Goal: Information Seeking & Learning: Understand process/instructions

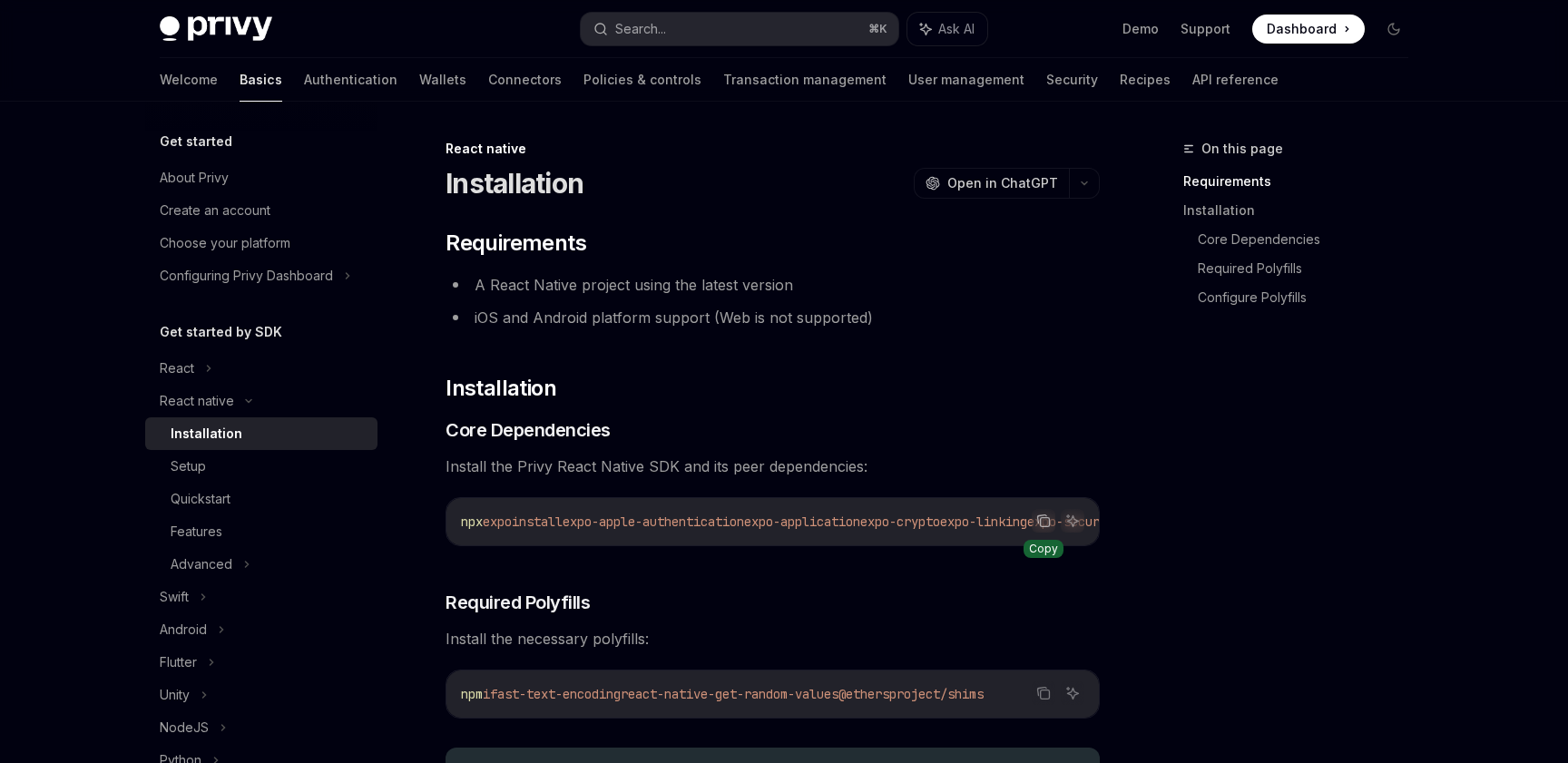
click at [1039, 514] on icon "Copy the contents from the code block" at bounding box center [1043, 521] width 15 height 15
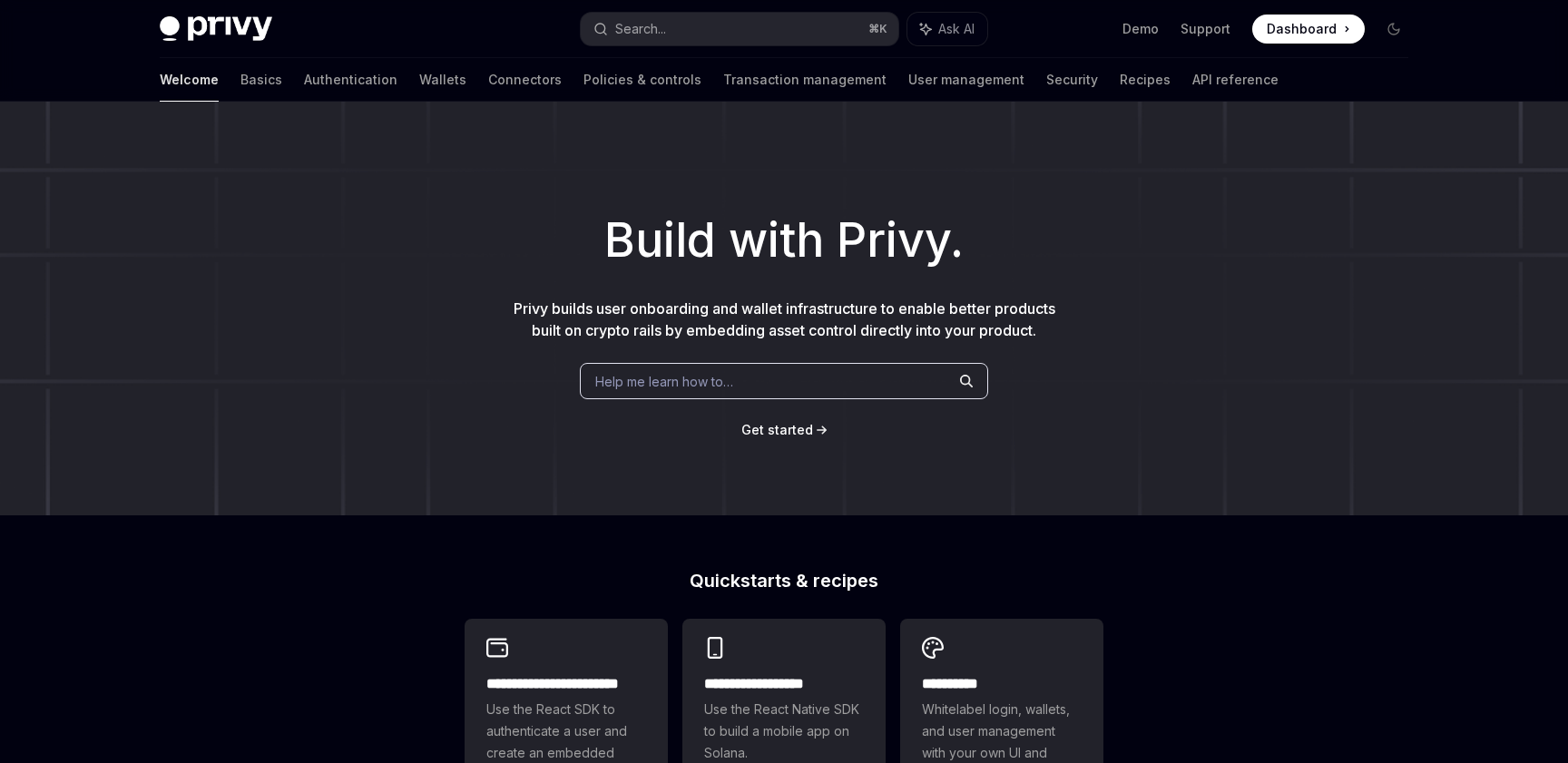
click at [647, 374] on span "Help me learn how to…" at bounding box center [664, 382] width 138 height 20
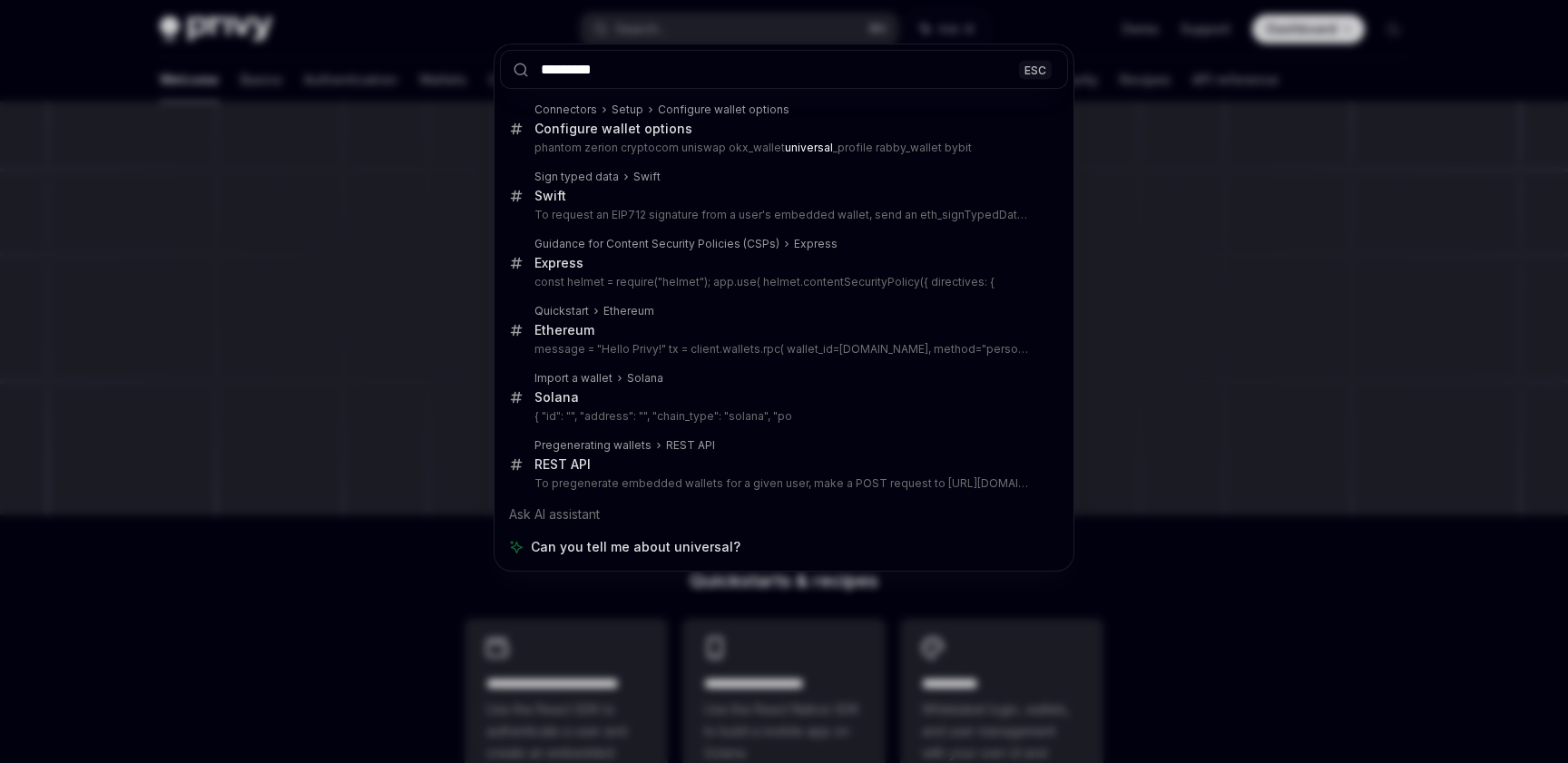
type input "*********"
click at [261, 366] on div "********* ESC Connectors Setup Configure wallet options Configure wallet option…" at bounding box center [784, 381] width 1568 height 763
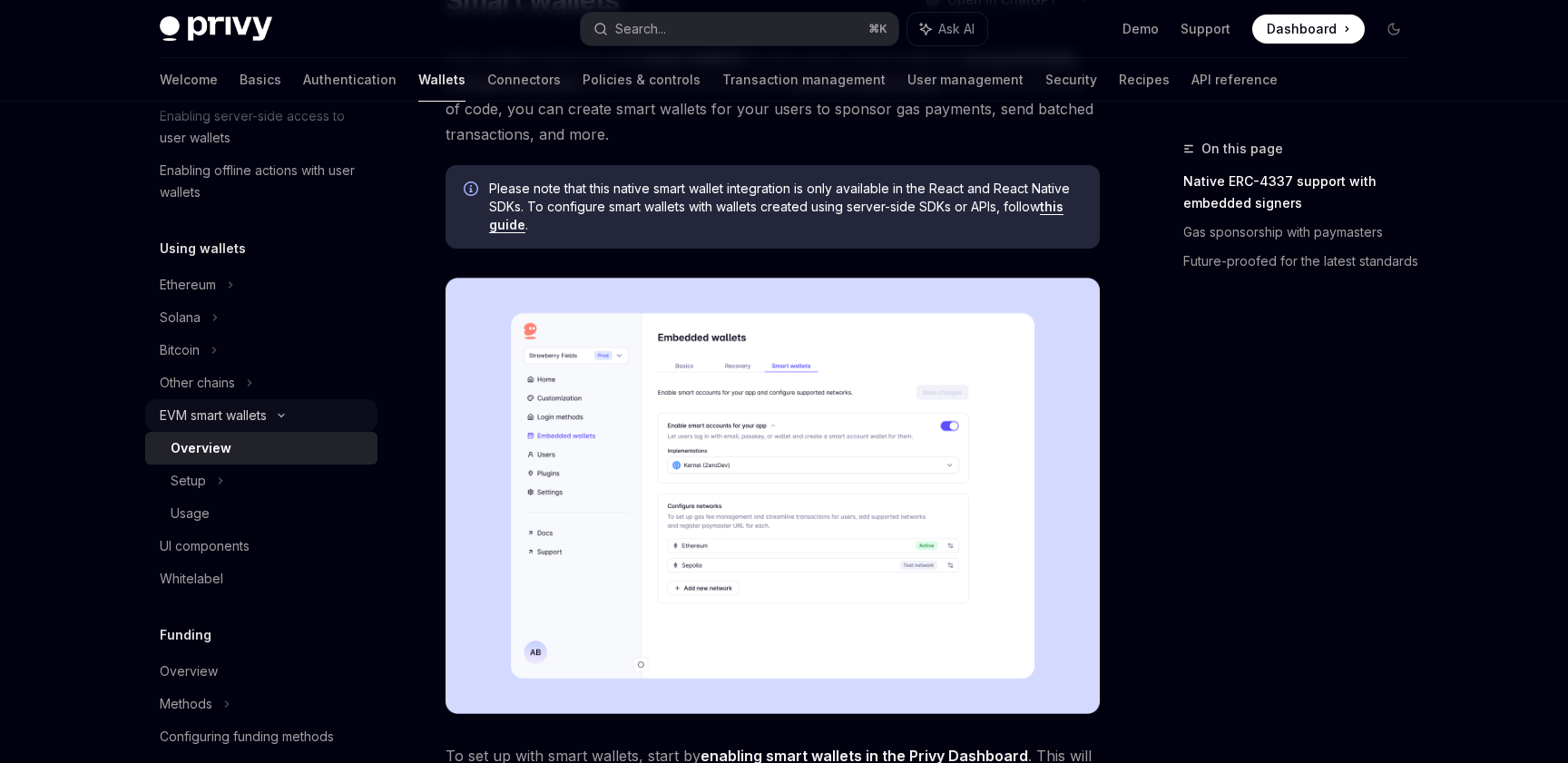
scroll to position [327, 0]
click at [1054, 206] on link "this guide" at bounding box center [776, 215] width 574 height 34
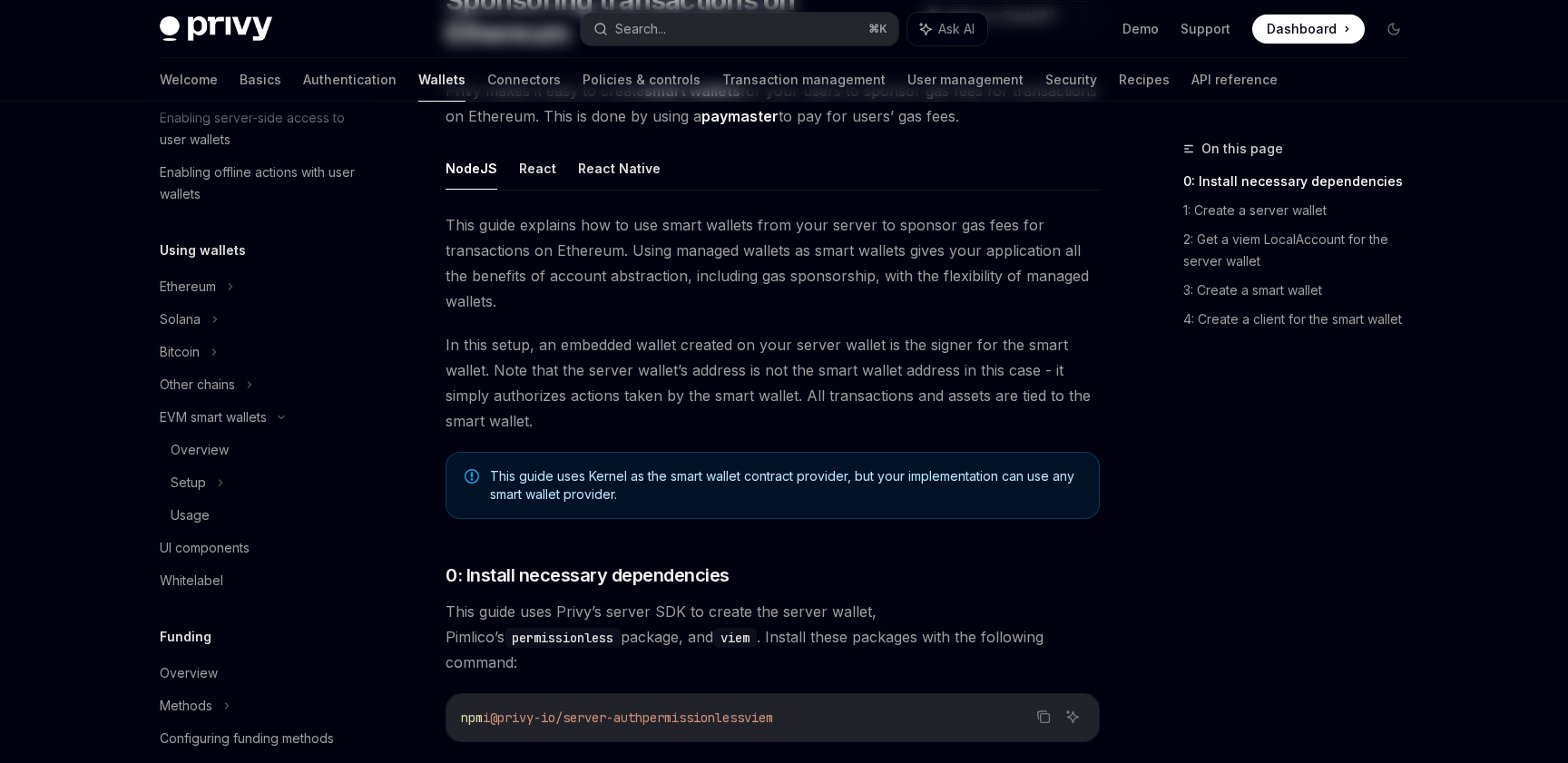
scroll to position [905, 0]
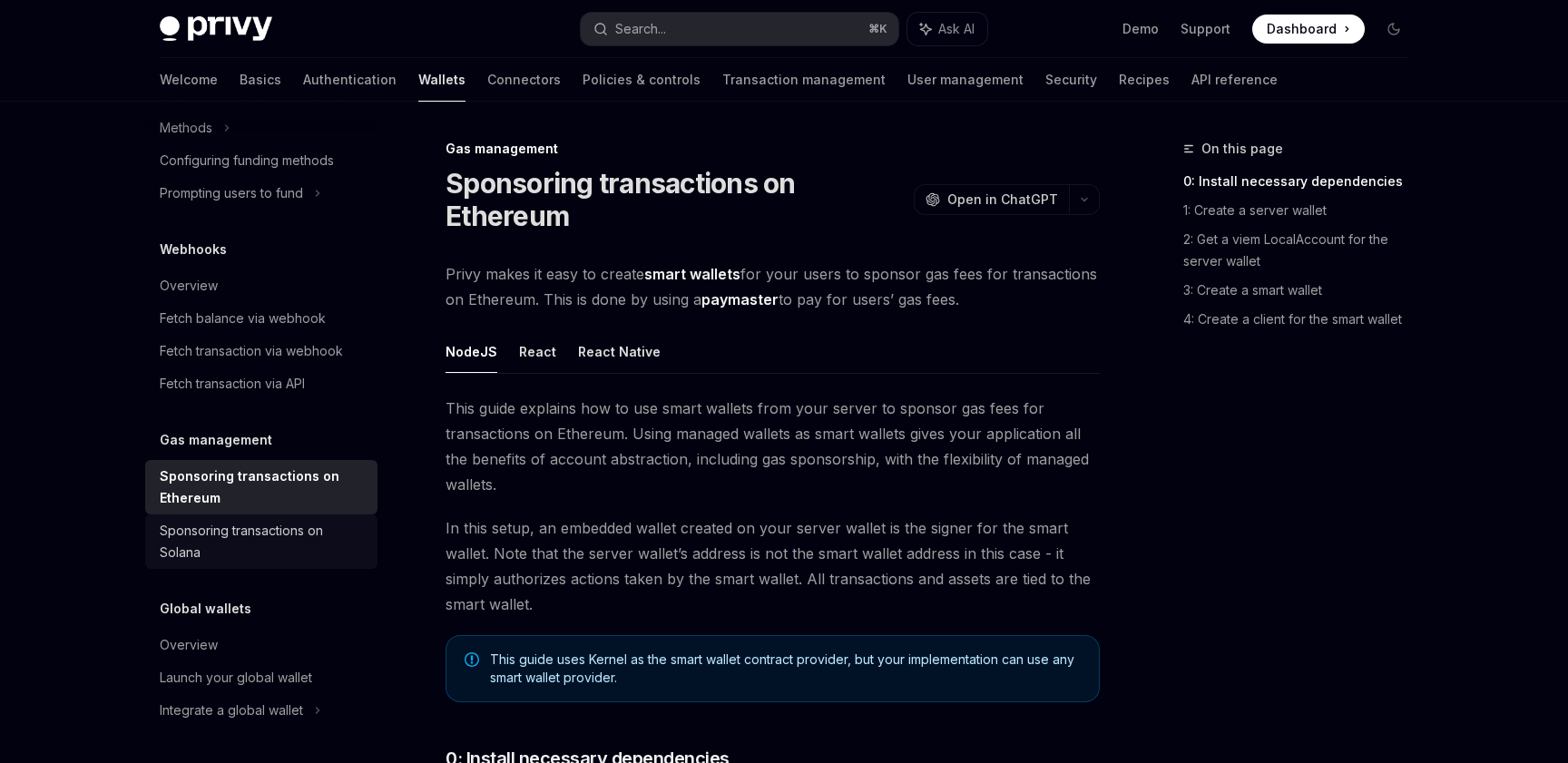
click at [302, 516] on link "Sponsoring transactions on Solana" at bounding box center [262, 542] width 232 height 55
type textarea "*"
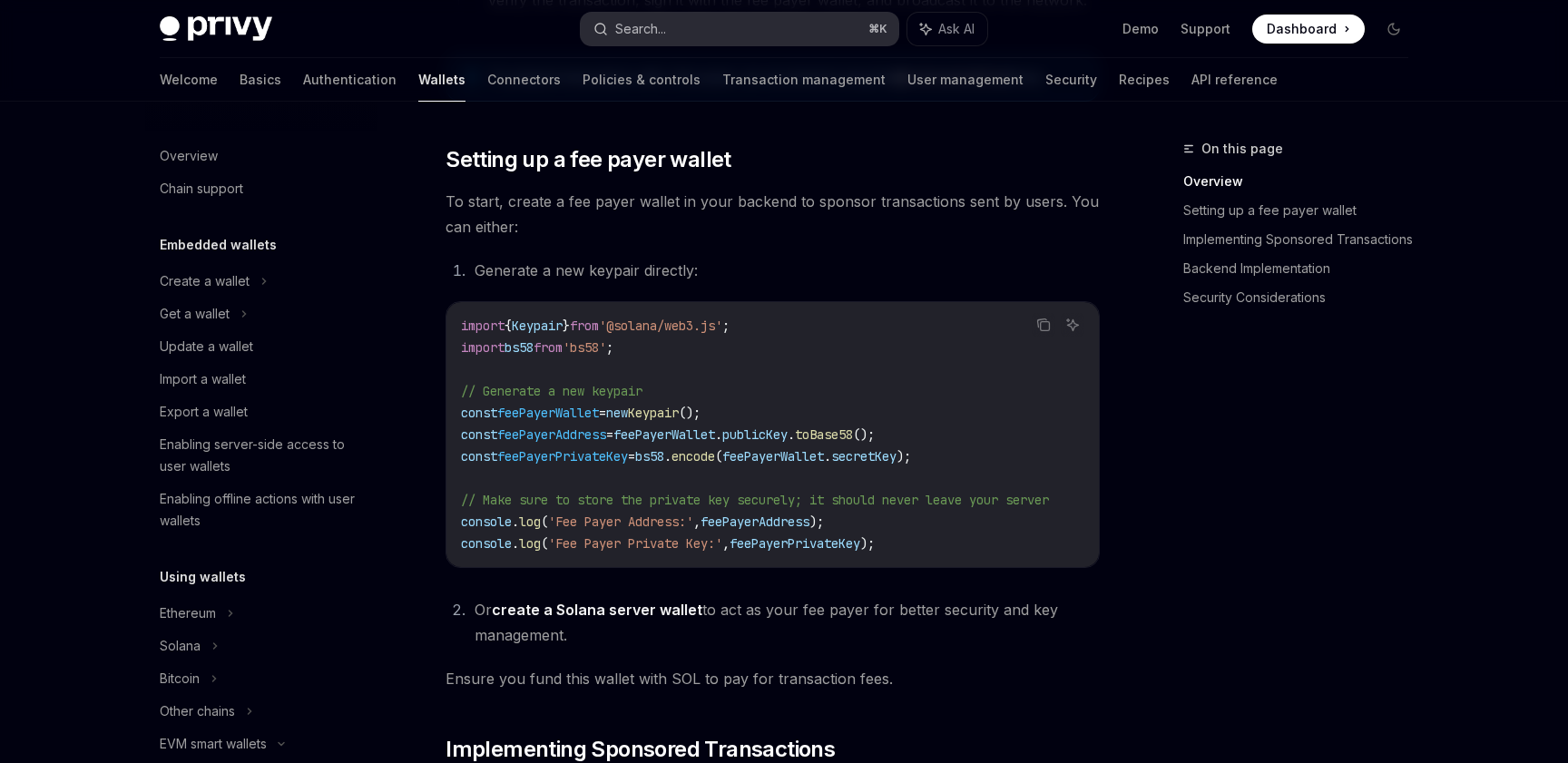
click at [696, 34] on button "Search... ⌘ K" at bounding box center [739, 28] width 317 height 32
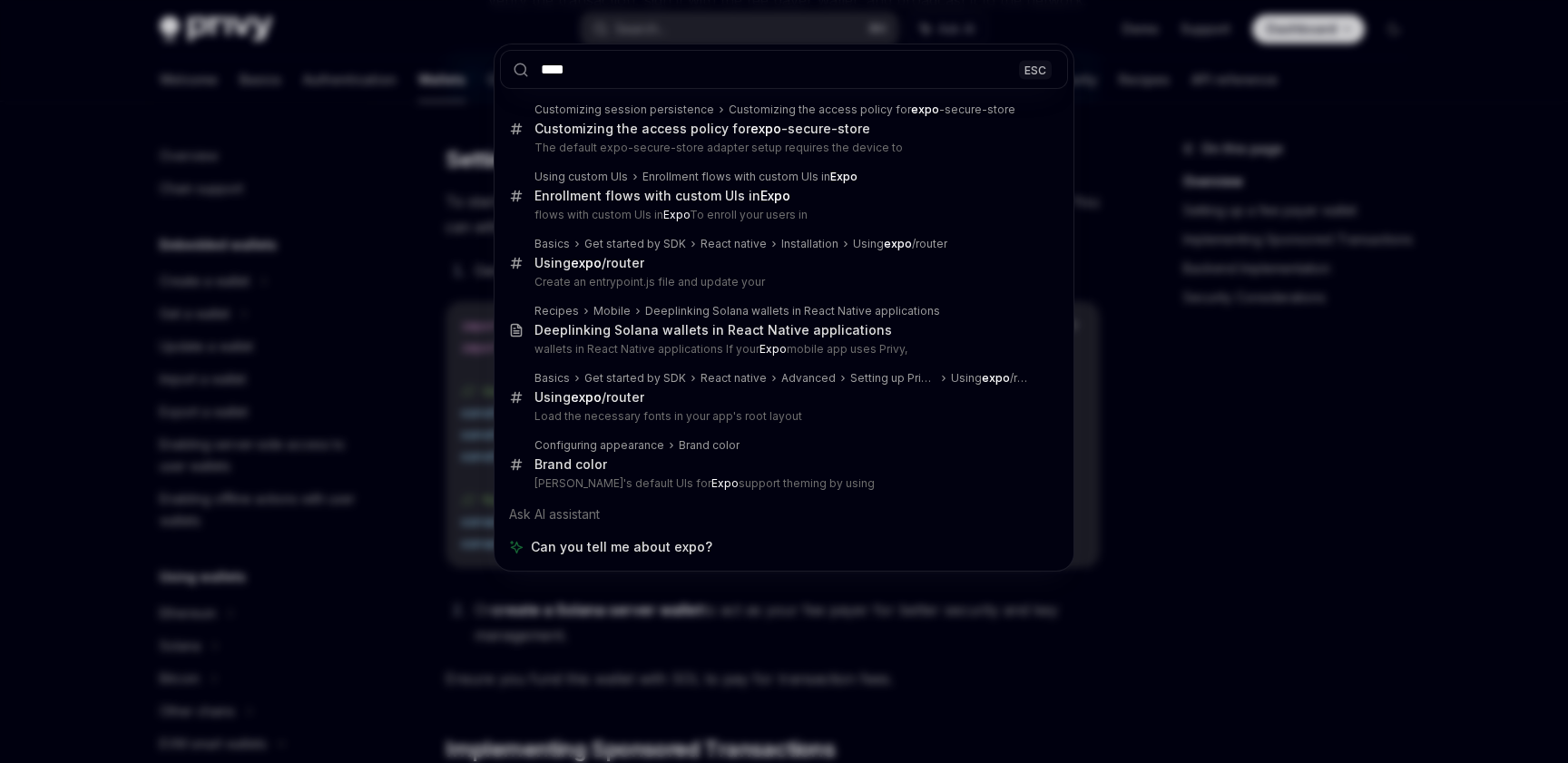
type input "****"
click at [1259, 531] on div "**** ESC Customizing session persistence Customizing the access policy for expo…" at bounding box center [784, 381] width 1568 height 763
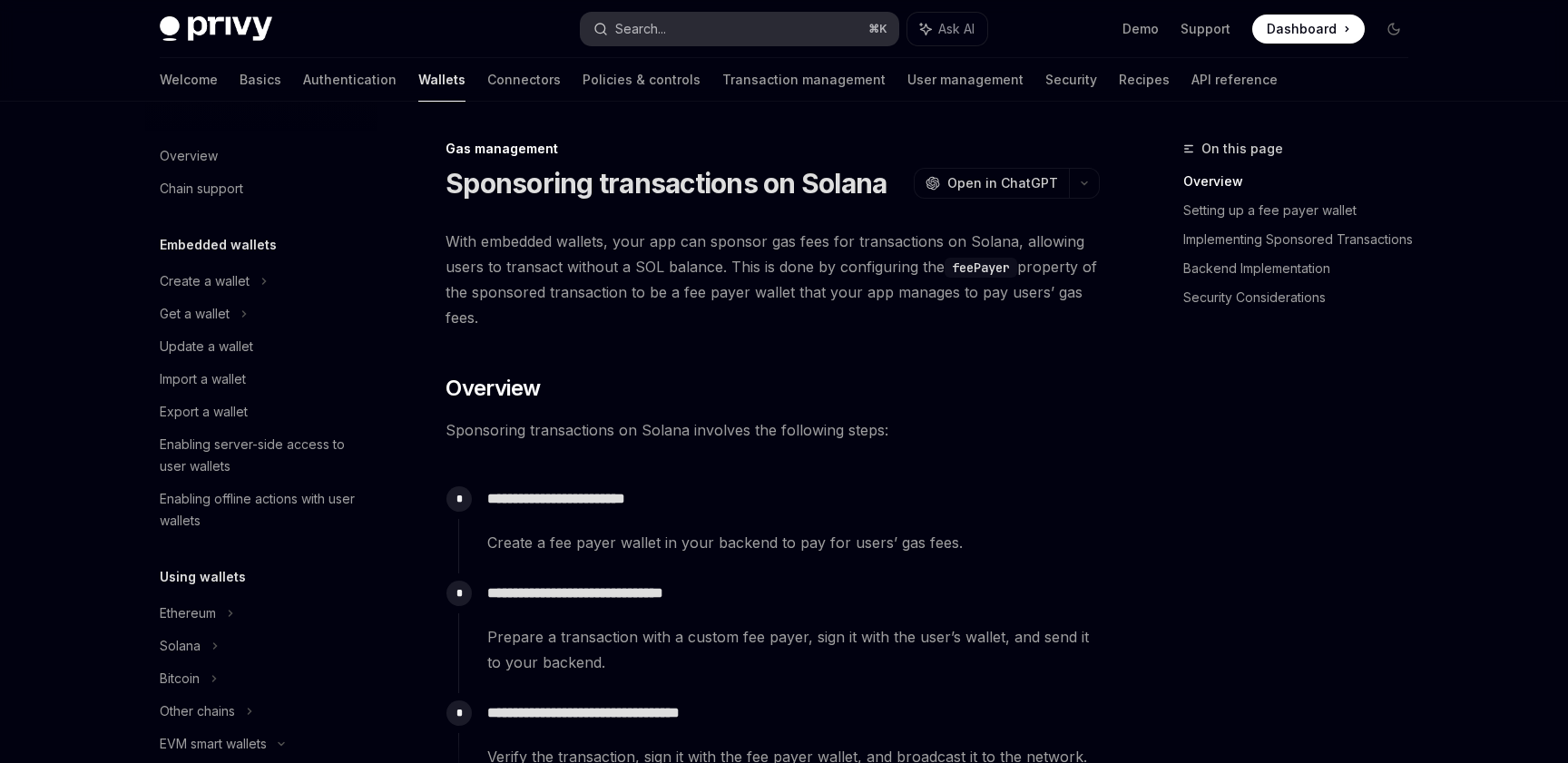
click at [664, 29] on div "Search..." at bounding box center [640, 29] width 51 height 21
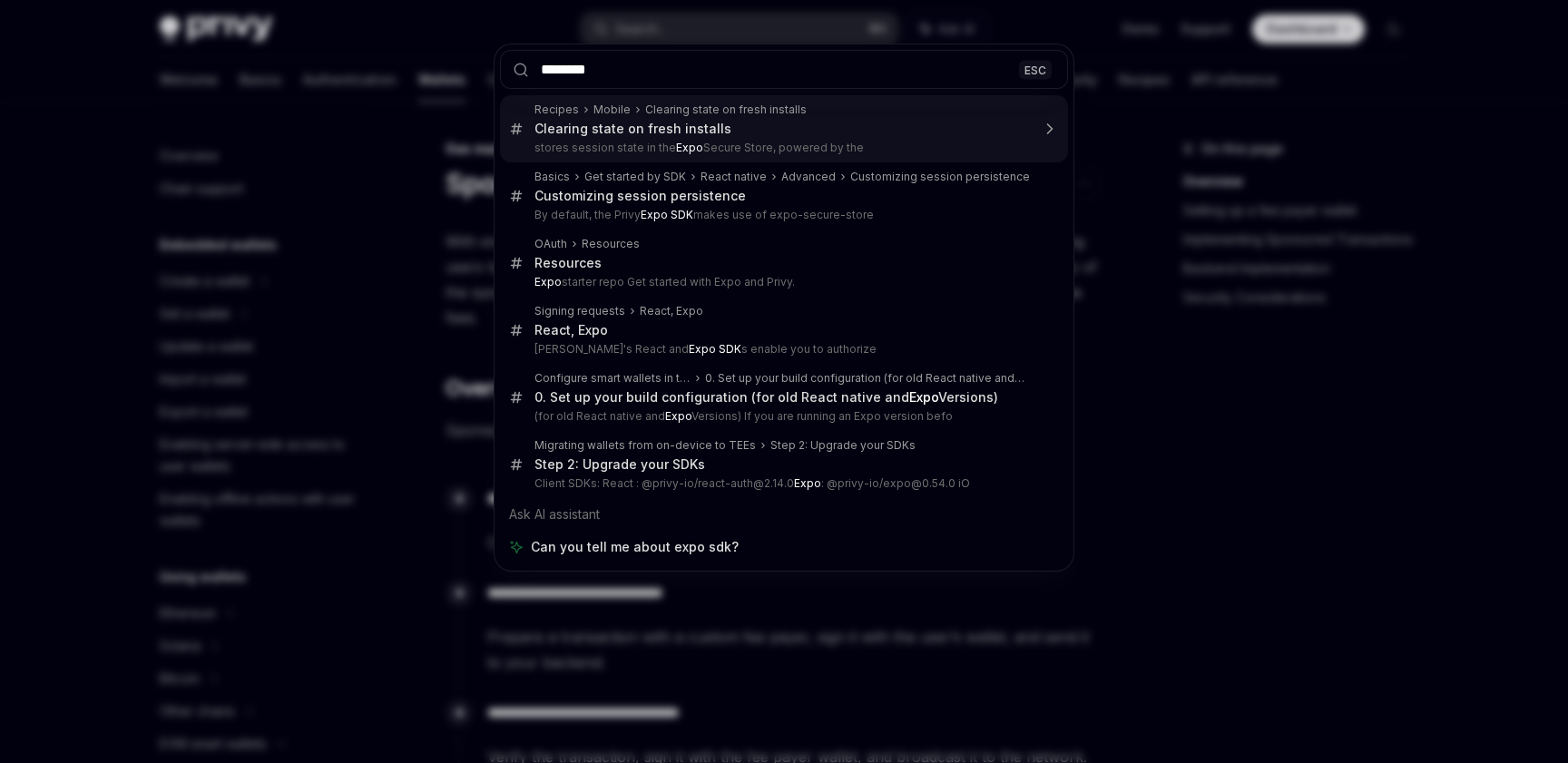
type input "********"
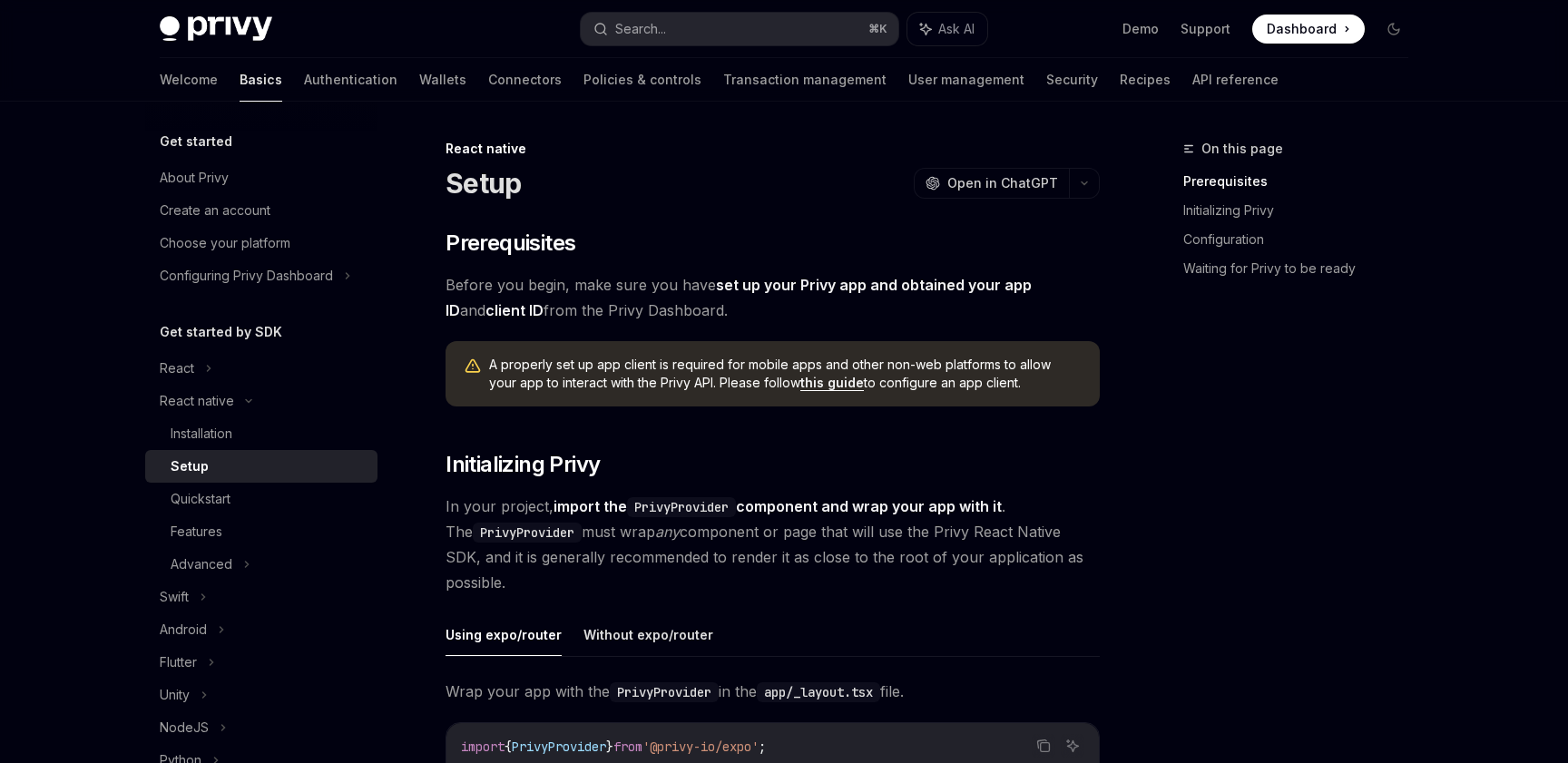
click at [819, 384] on link "this guide" at bounding box center [832, 383] width 63 height 17
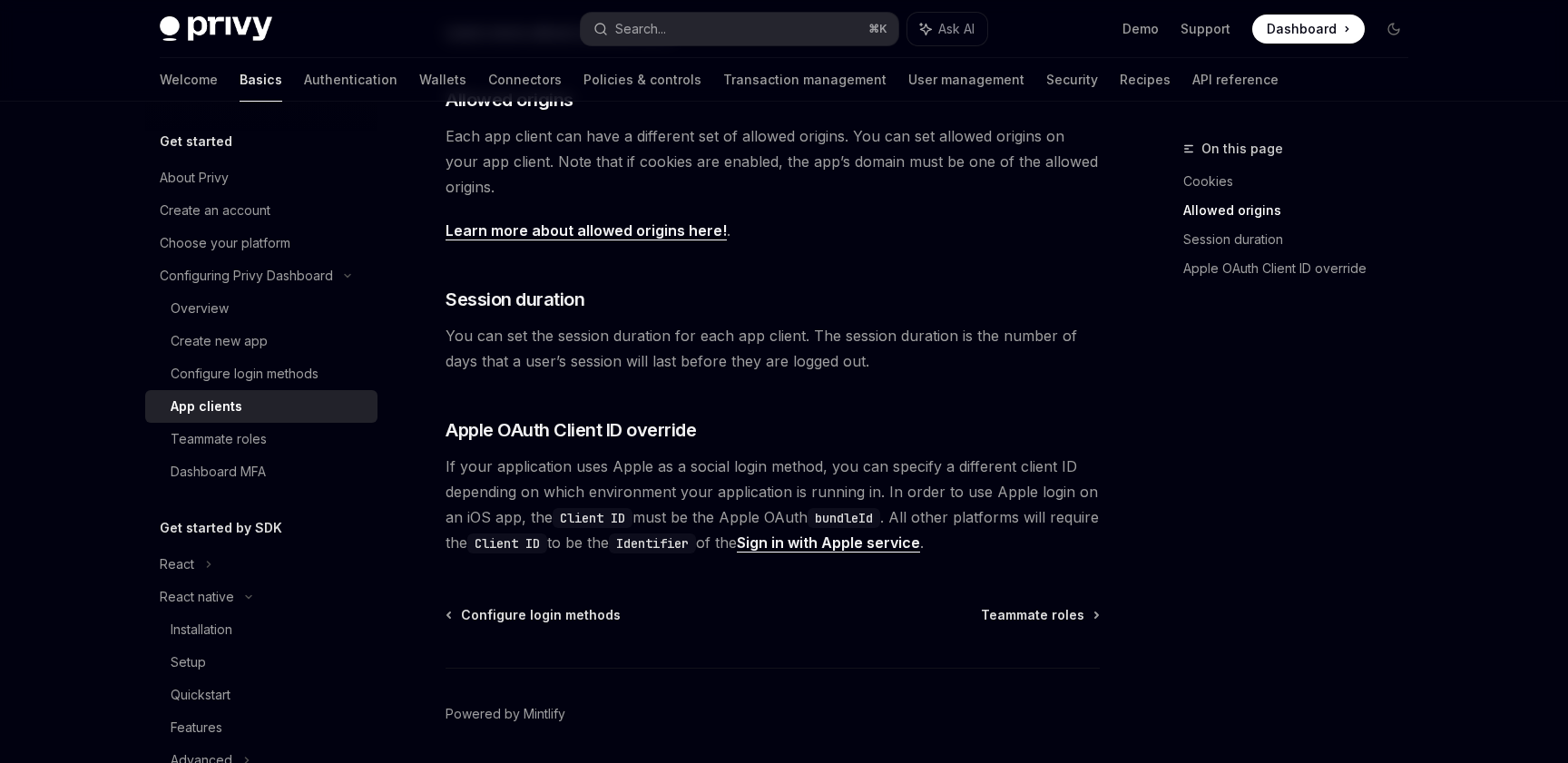
scroll to position [631, 0]
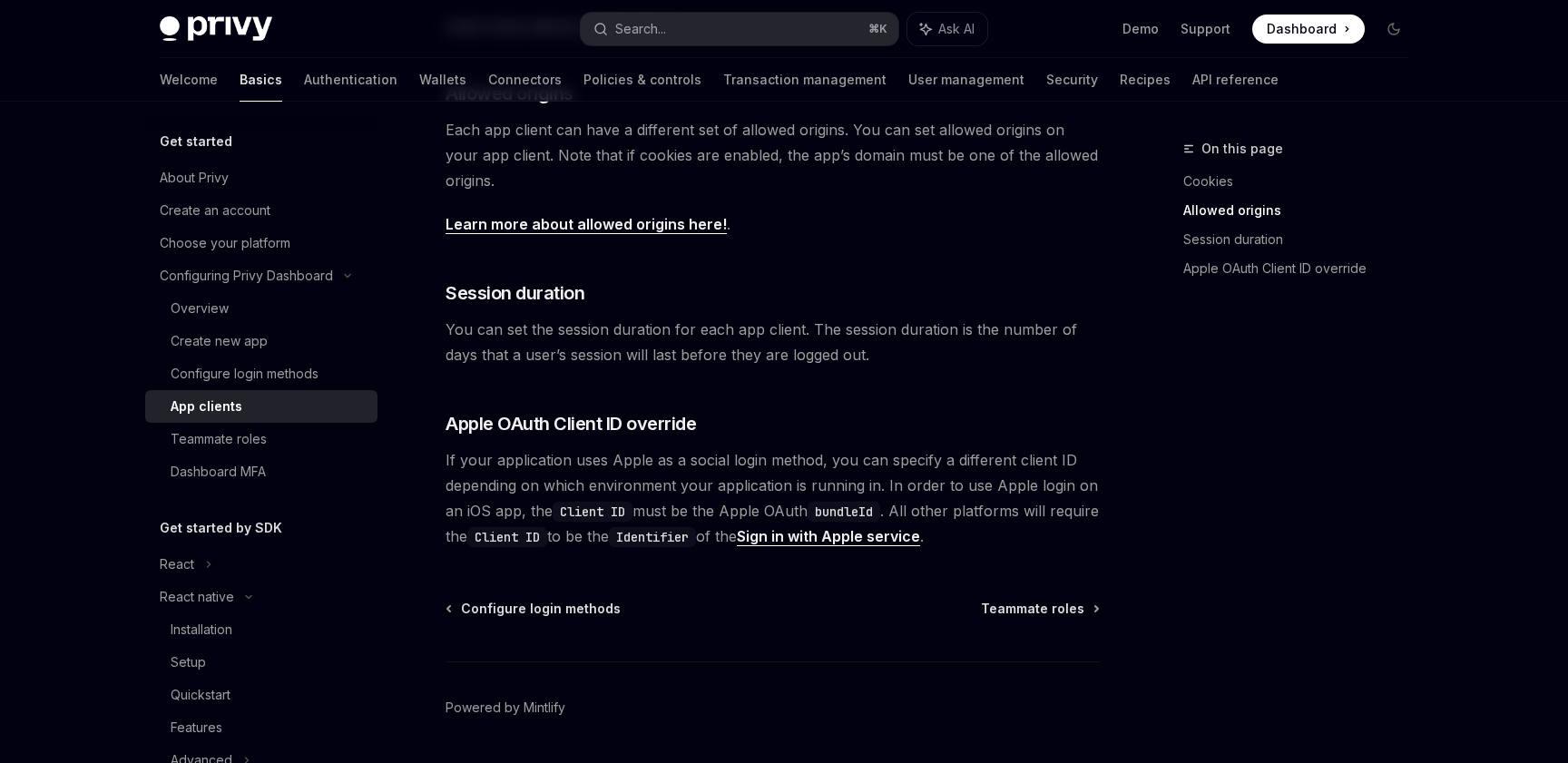
type textarea "*"
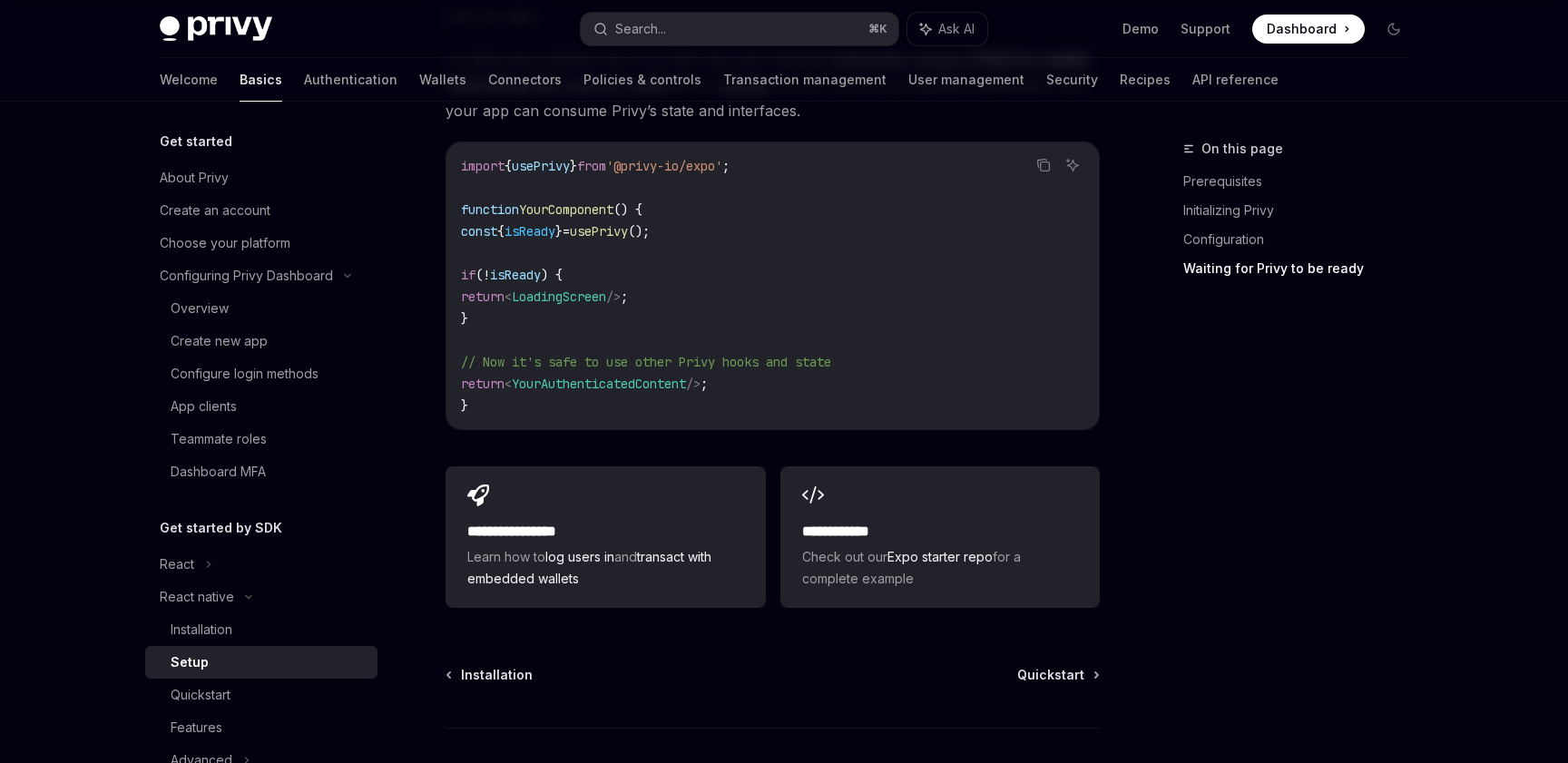
scroll to position [1723, 0]
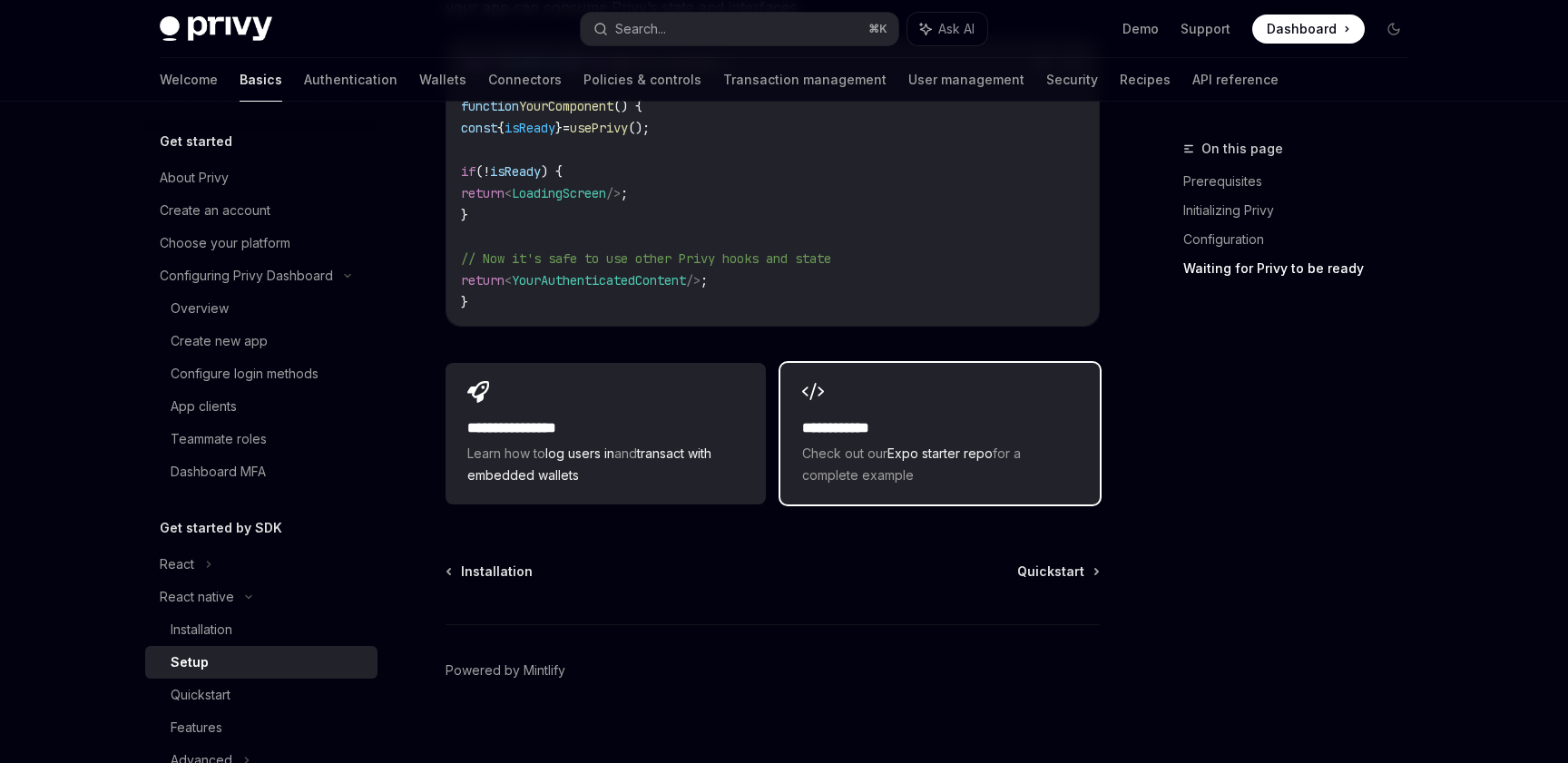
click at [911, 465] on span "Check out our Expo starter repo for a complete example" at bounding box center [939, 464] width 275 height 44
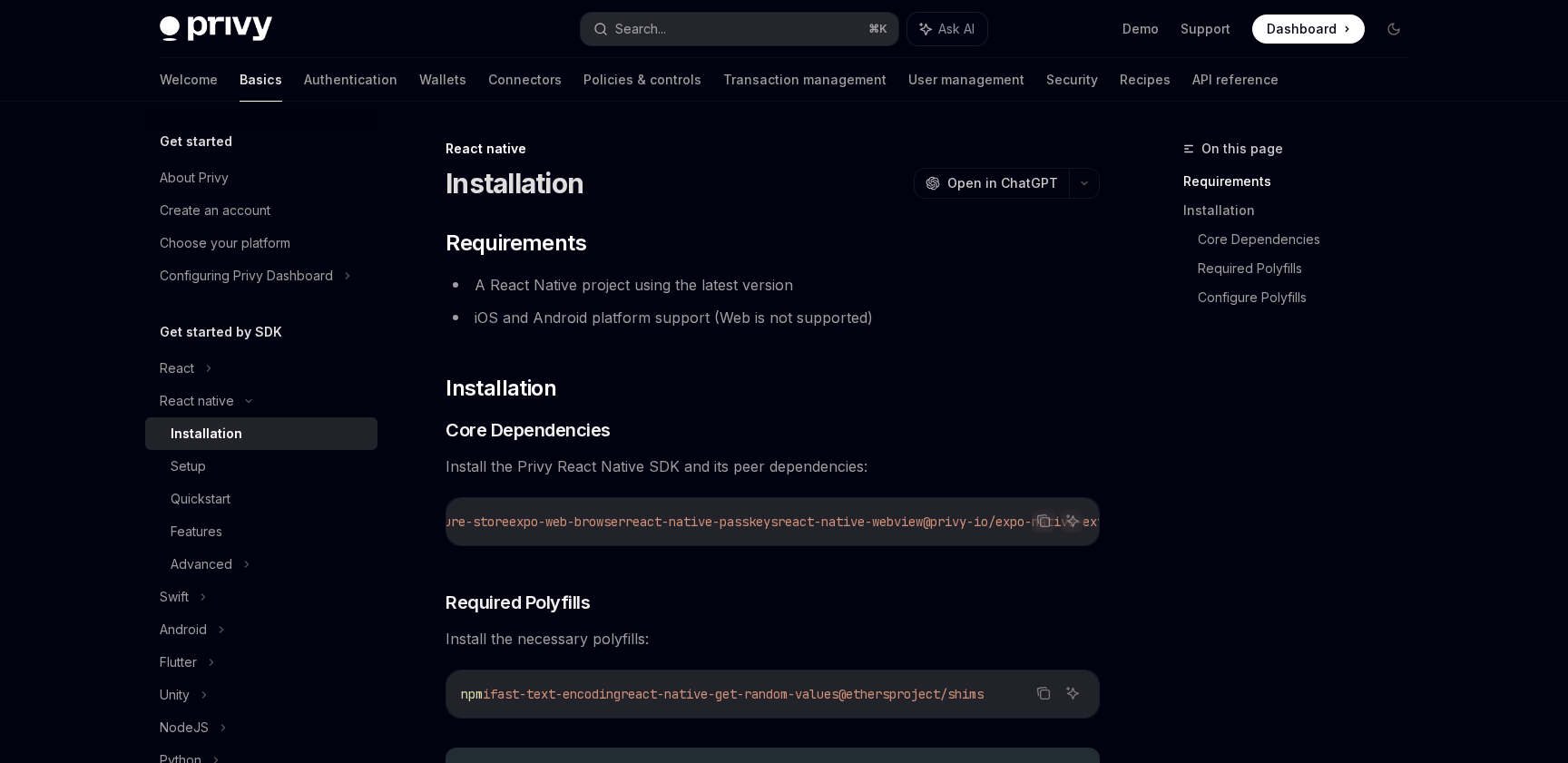
scroll to position [0, 1006]
click at [1037, 521] on icon "Copy the contents from the code block" at bounding box center [1043, 521] width 15 height 15
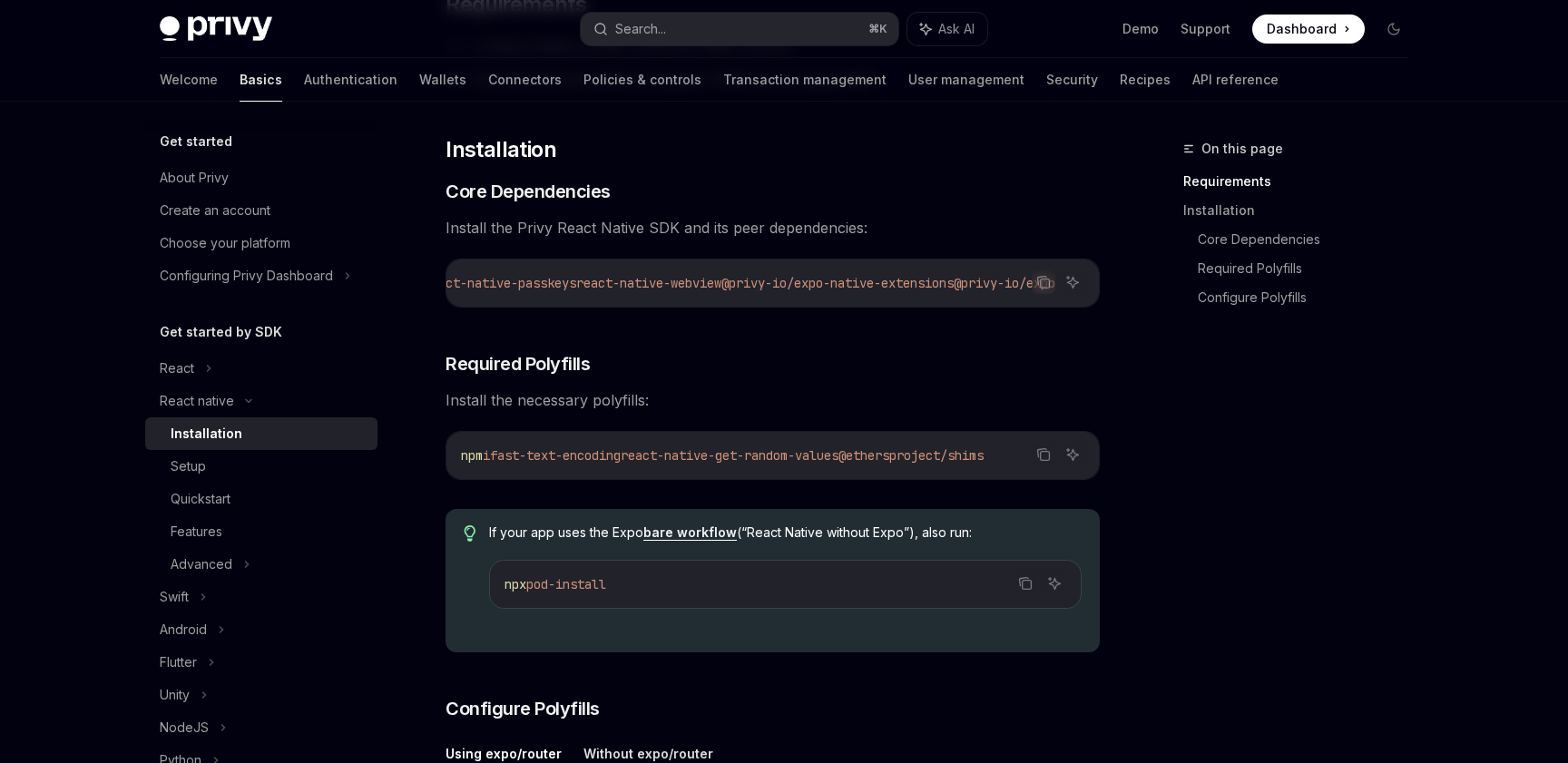
scroll to position [244, 0]
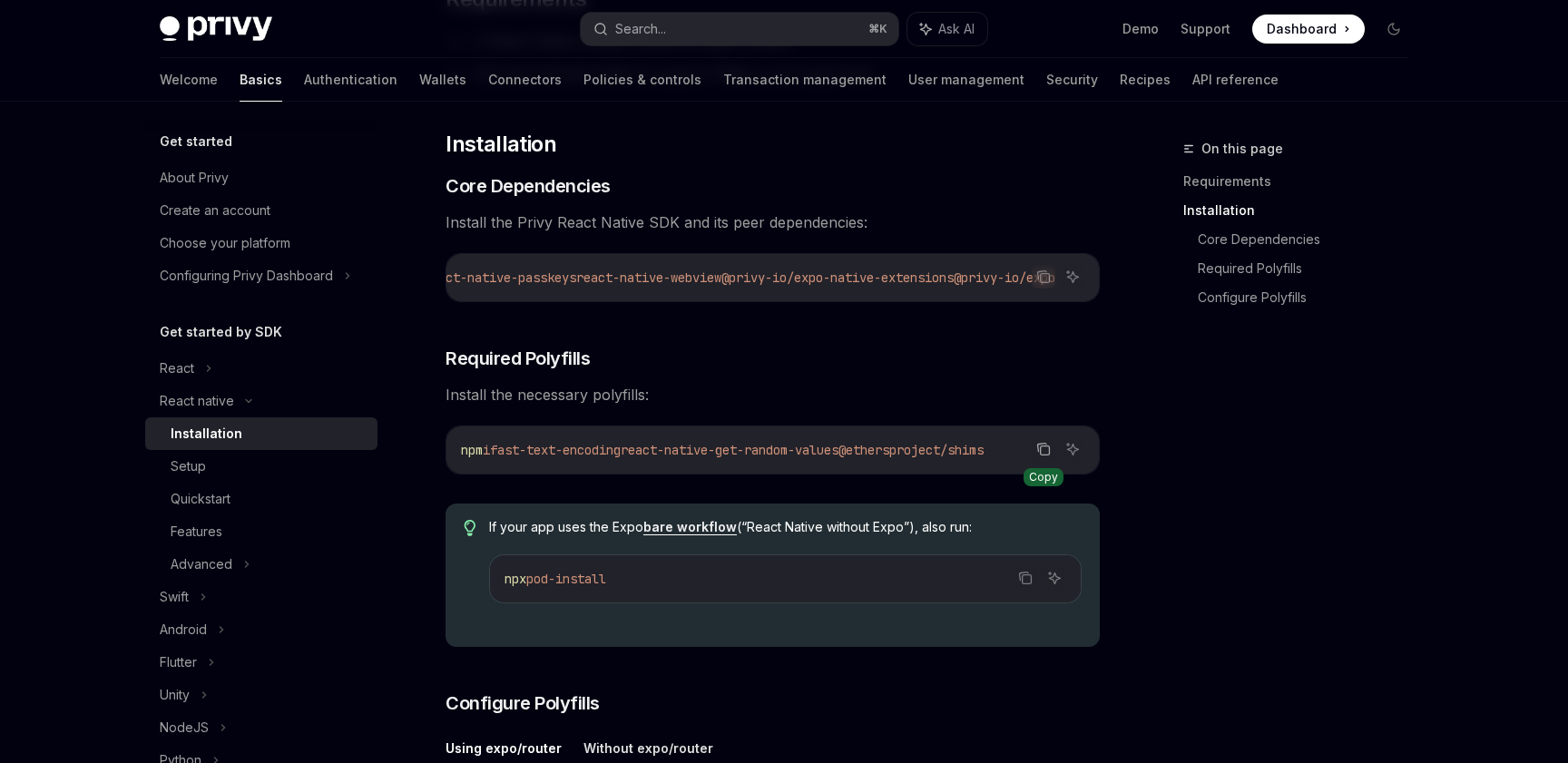
click at [1043, 456] on icon "Copy the contents from the code block" at bounding box center [1043, 449] width 15 height 15
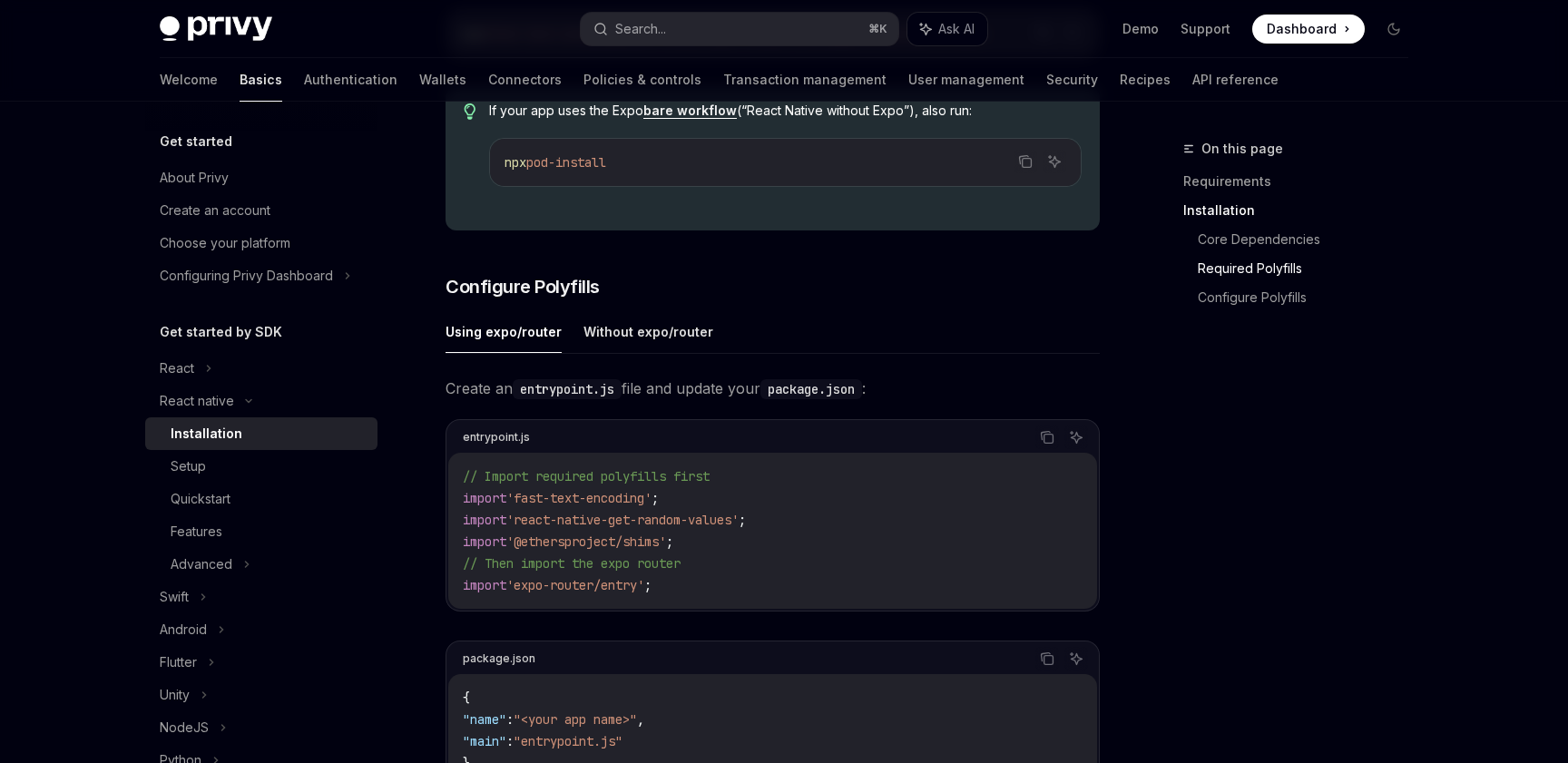
scroll to position [661, 0]
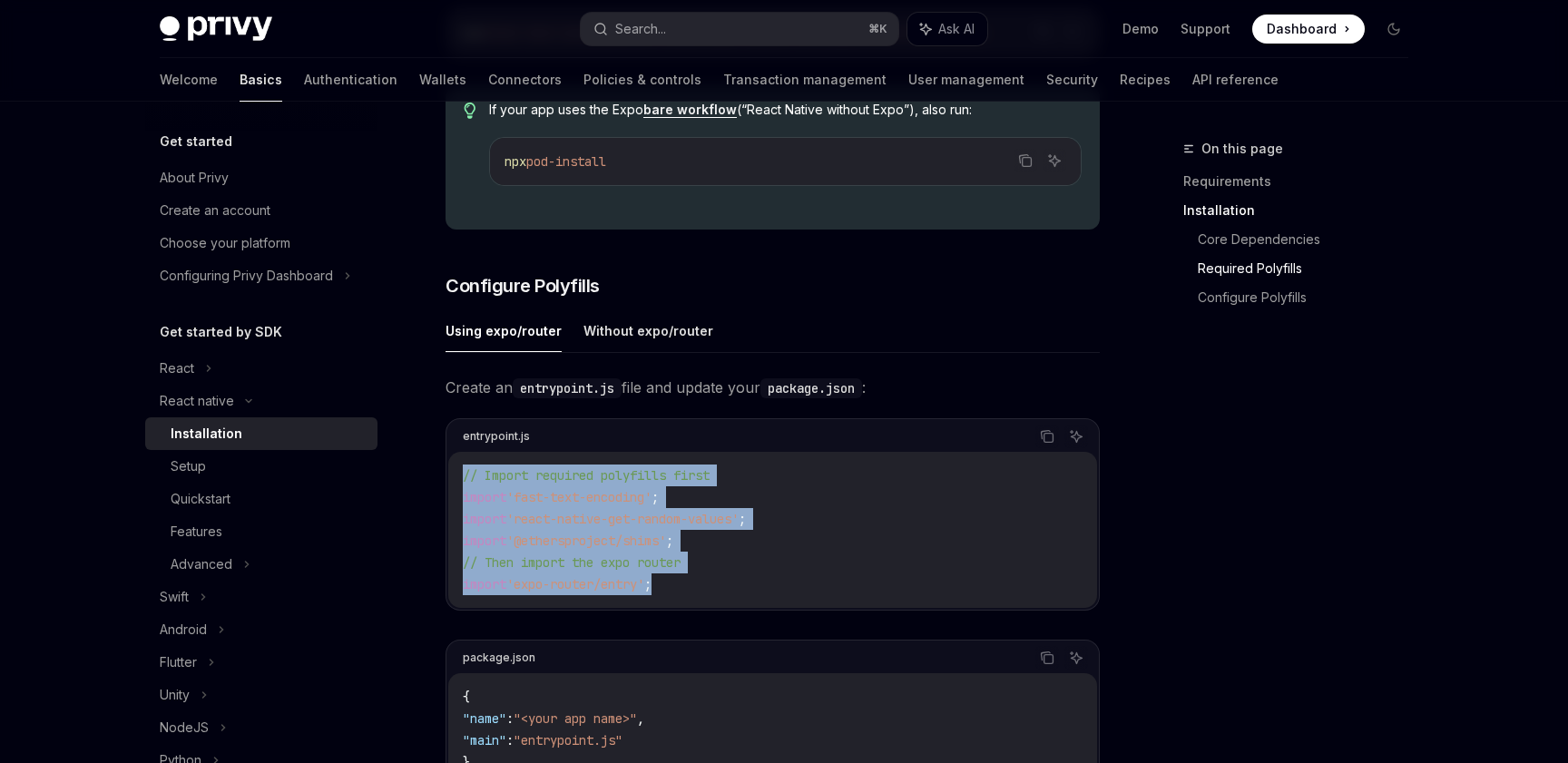
drag, startPoint x: 690, startPoint y: 594, endPoint x: 463, endPoint y: 491, distance: 249.3
click at [463, 491] on code "// Import required polyfills first import 'fast-text-encoding' ; import 'react-…" at bounding box center [772, 530] width 620 height 131
copy code "// Import required polyfills first import 'fast-text-encoding' ; import 'react-…"
click at [561, 523] on span "'react-native-get-random-values'" at bounding box center [622, 519] width 232 height 17
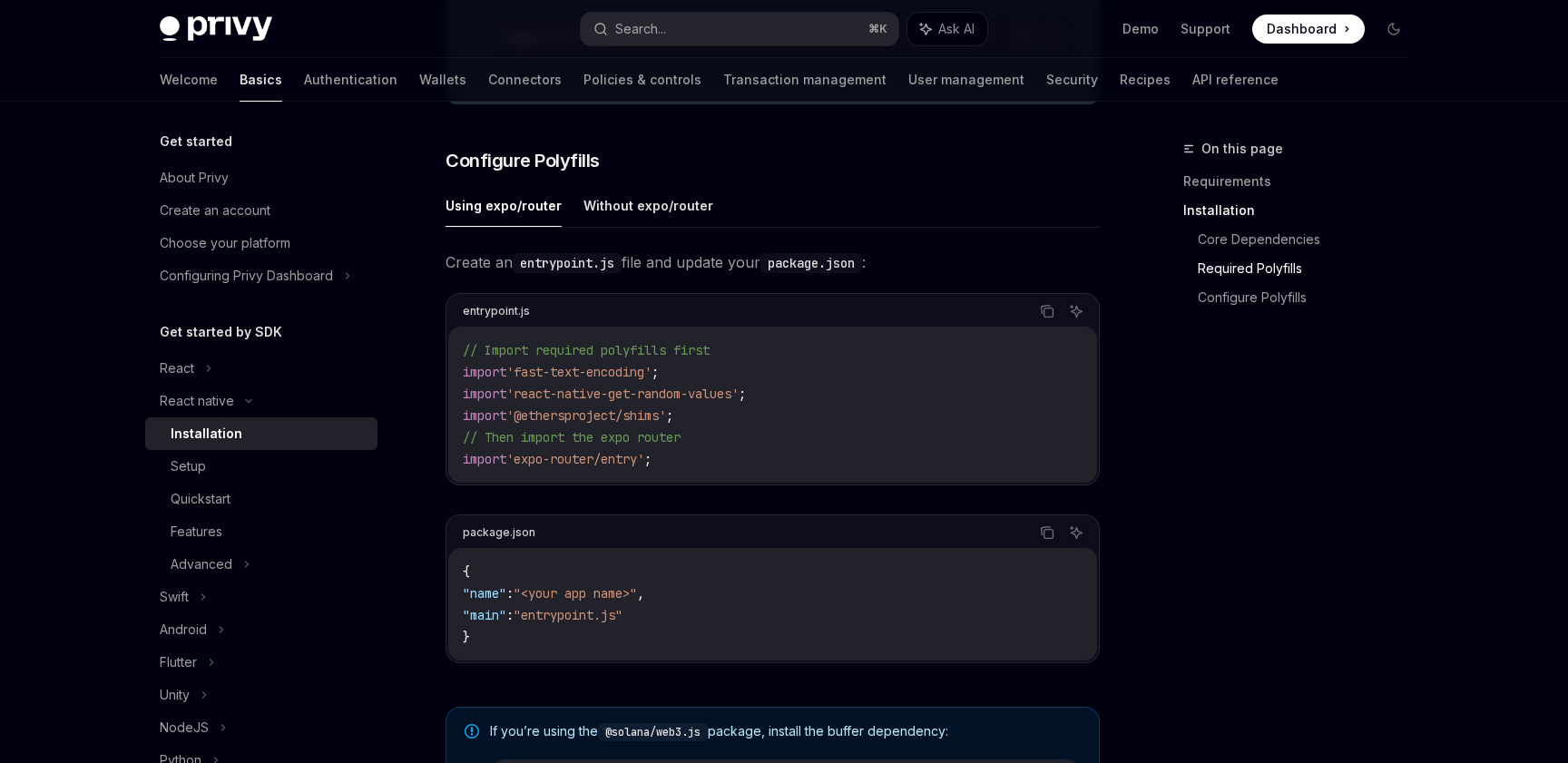
scroll to position [797, 0]
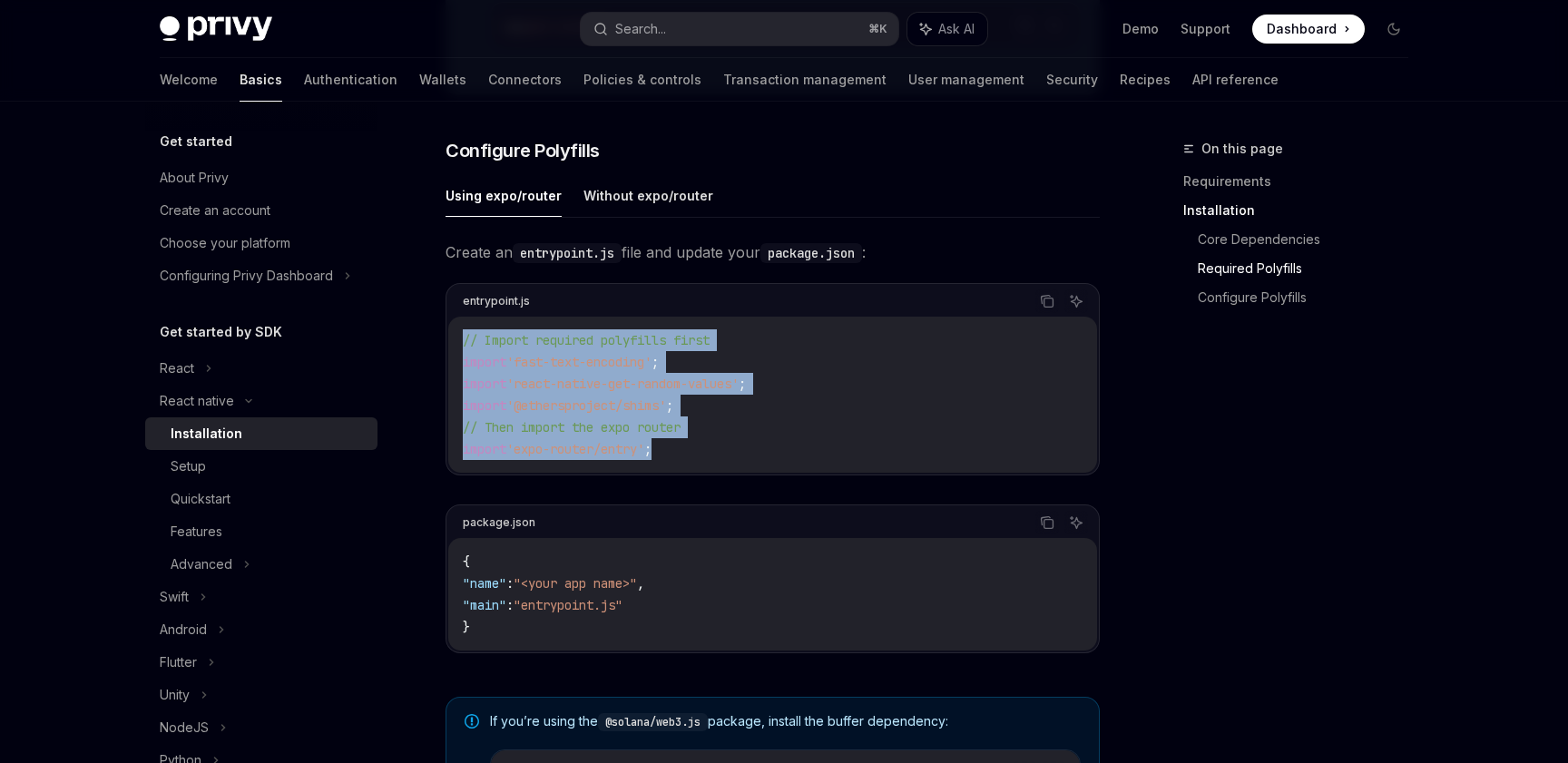
drag, startPoint x: 676, startPoint y: 462, endPoint x: 442, endPoint y: 342, distance: 263.0
click at [442, 342] on div "React native Installation OpenAI Open in ChatGPT OpenAI Open in ChatGPT ​ Requi…" at bounding box center [602, 306] width 1002 height 1930
copy code "// Import required polyfills first import 'fast-text-encoding' ; import 'react-…"
click at [557, 362] on span "'fast-text-encoding'" at bounding box center [578, 361] width 145 height 17
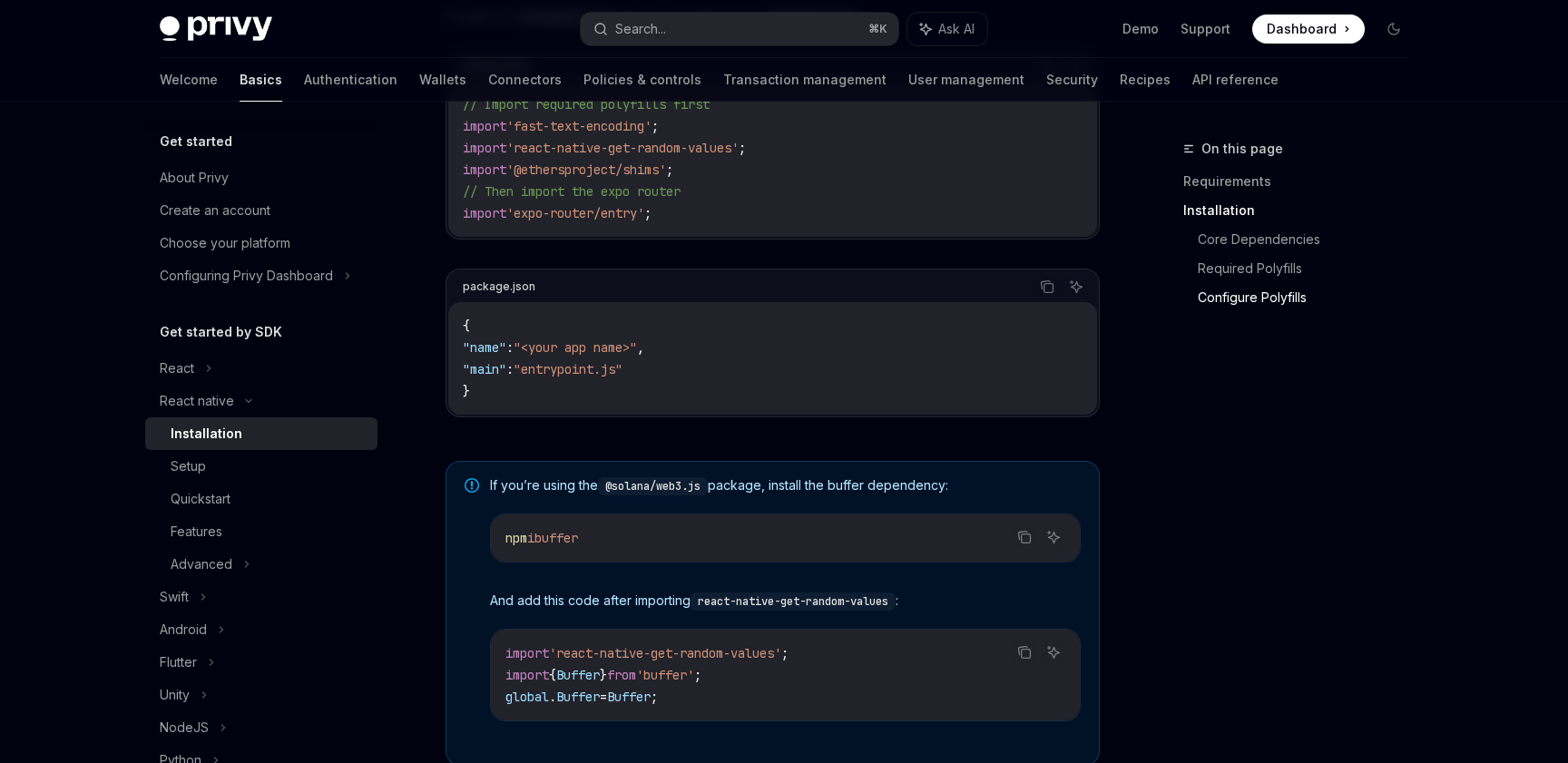
scroll to position [1061, 0]
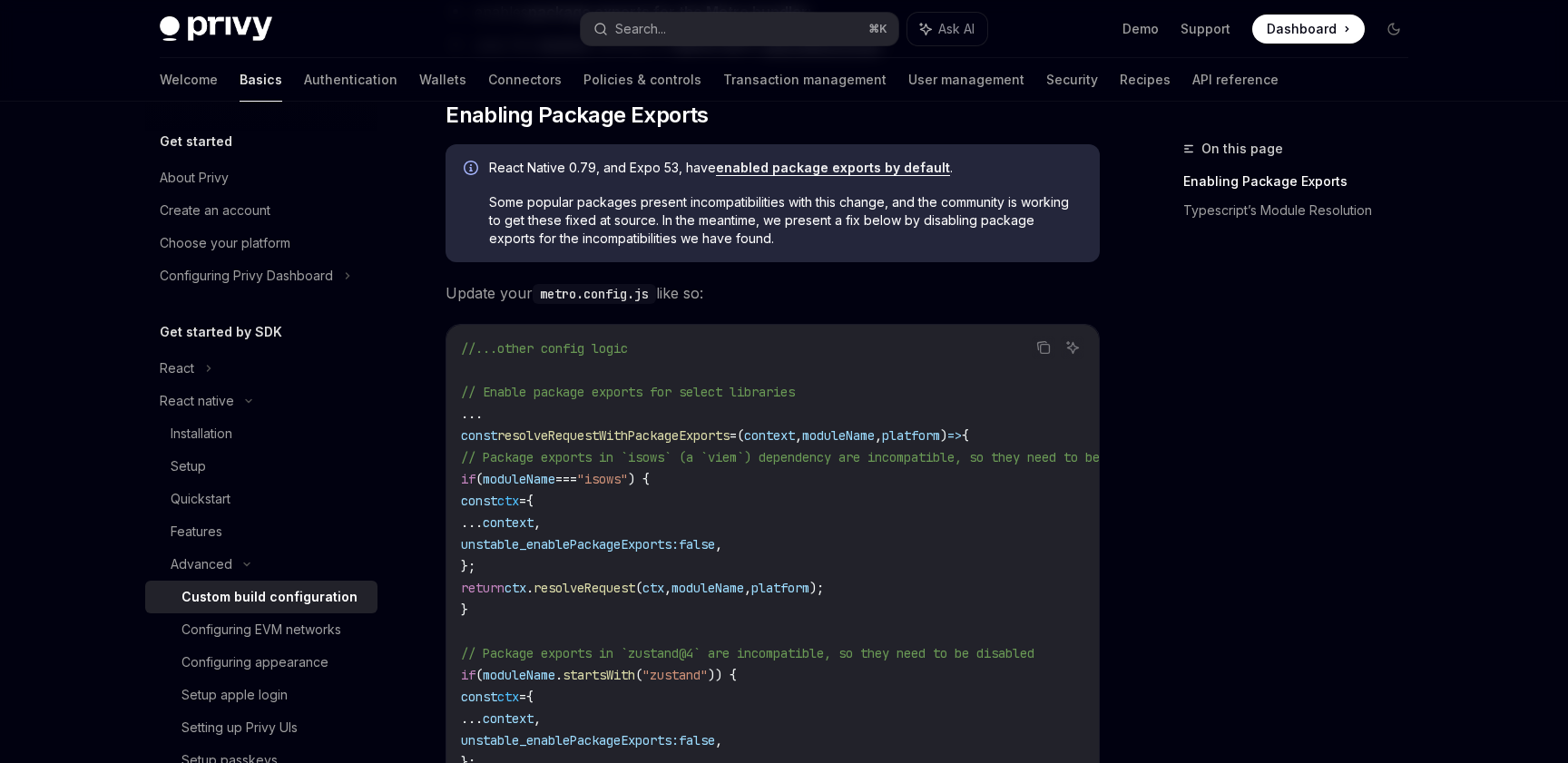
scroll to position [394, 0]
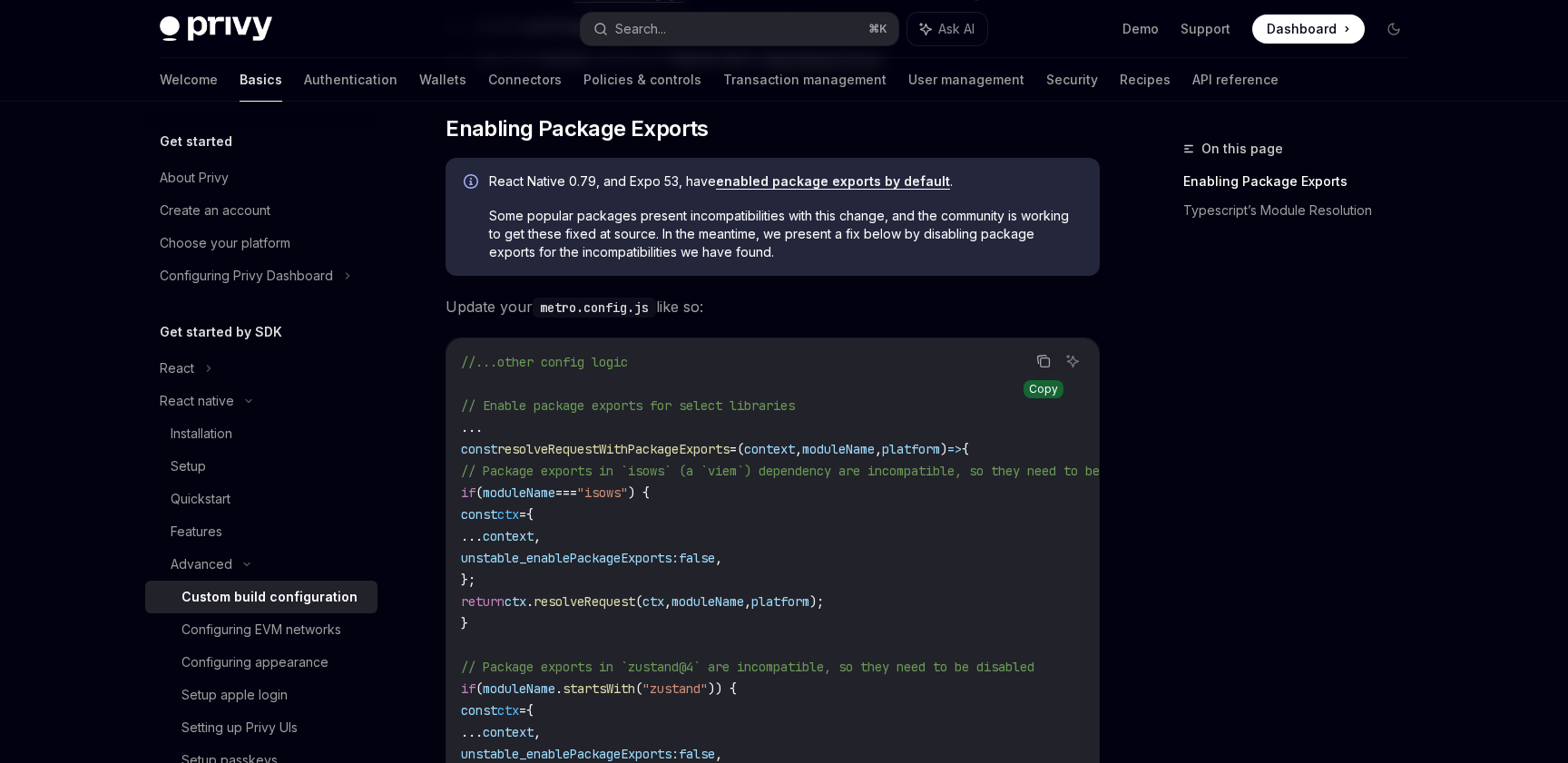
click at [1045, 356] on icon "Copy the contents from the code block" at bounding box center [1043, 360] width 15 height 15
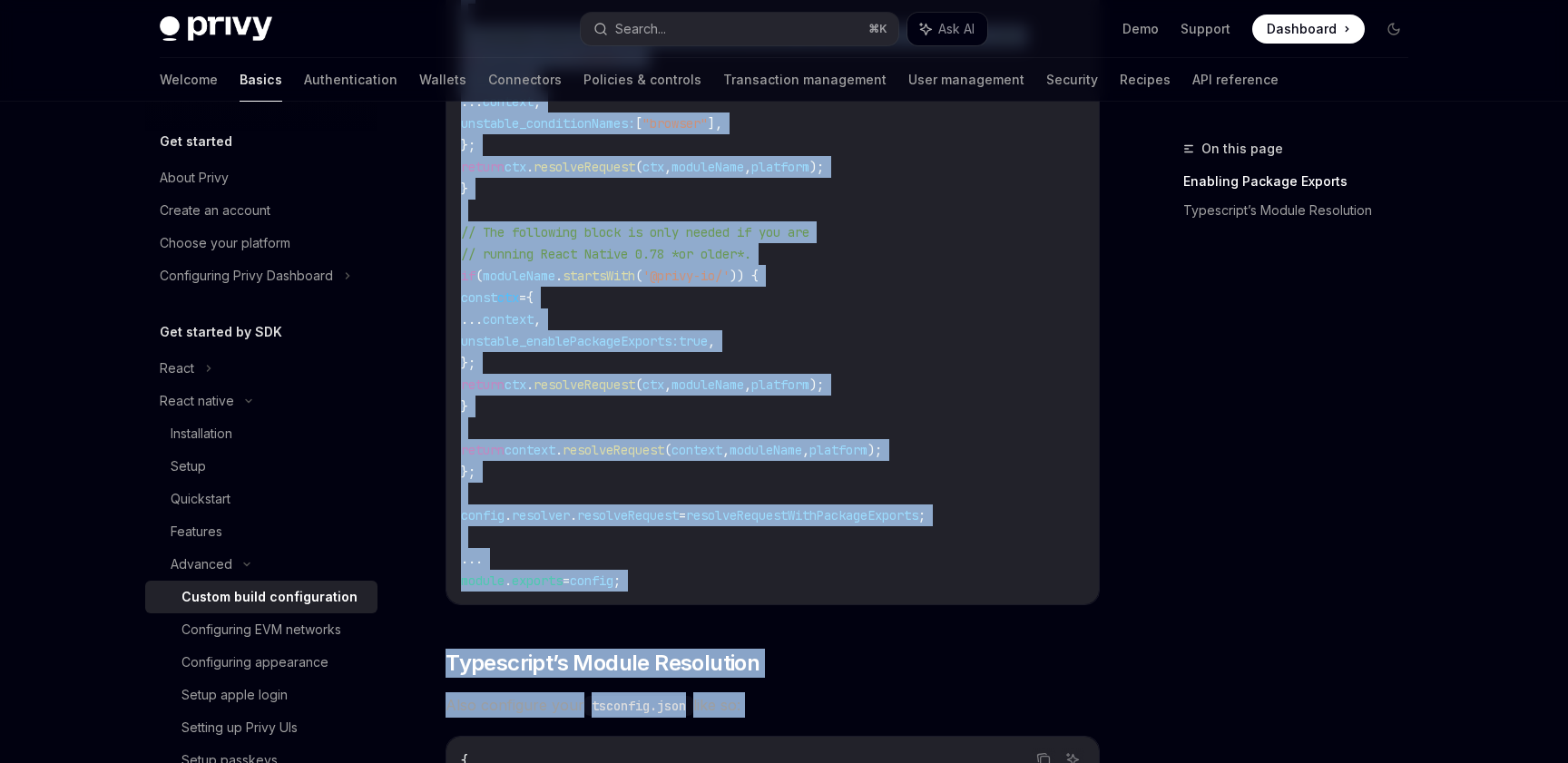
scroll to position [1221, 0]
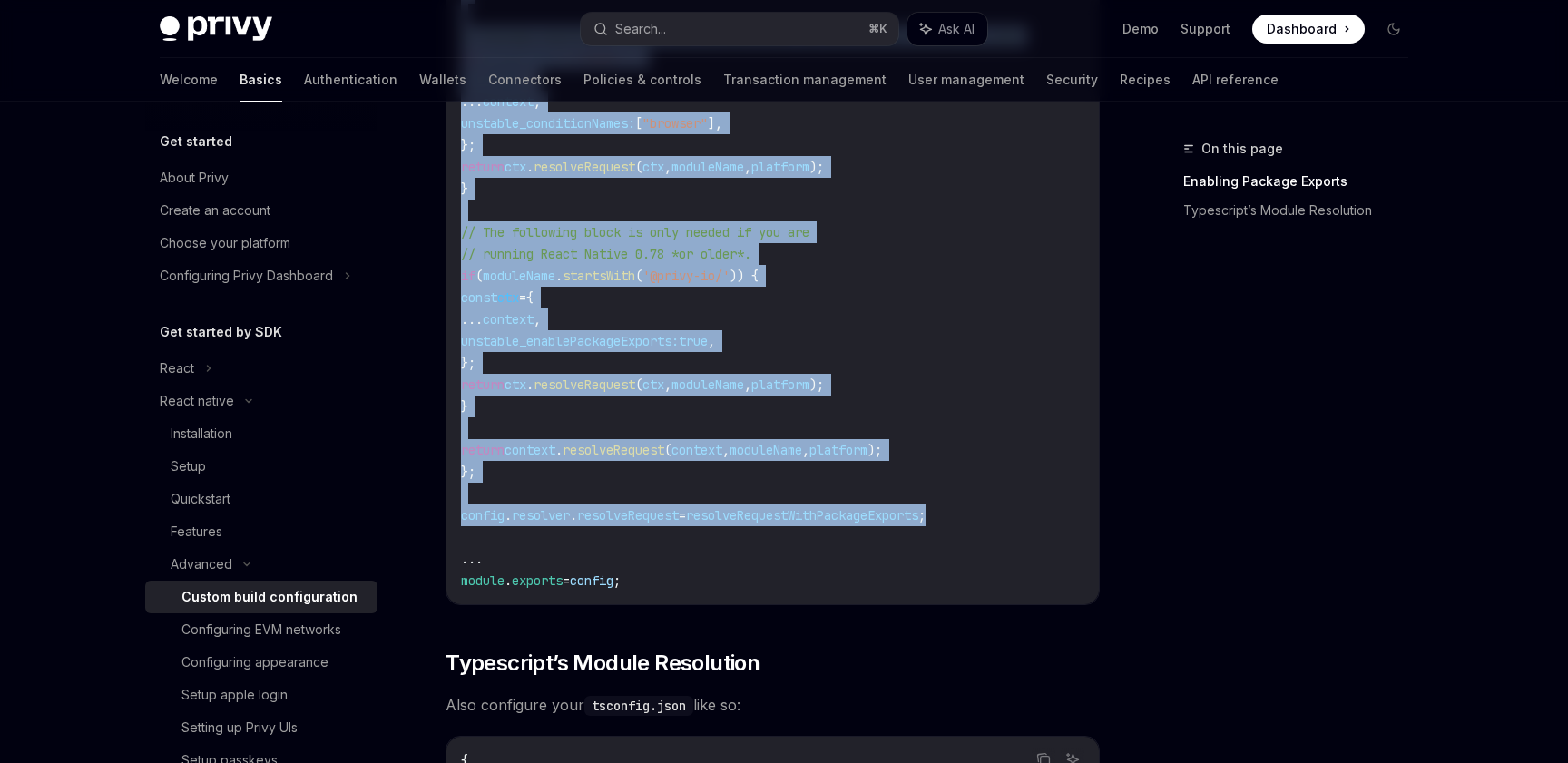
drag, startPoint x: 459, startPoint y: 320, endPoint x: 973, endPoint y: 523, distance: 552.6
click at [973, 523] on div "//...other config logic // Enable package exports for select libraries ... cons…" at bounding box center [772, 58] width 652 height 1093
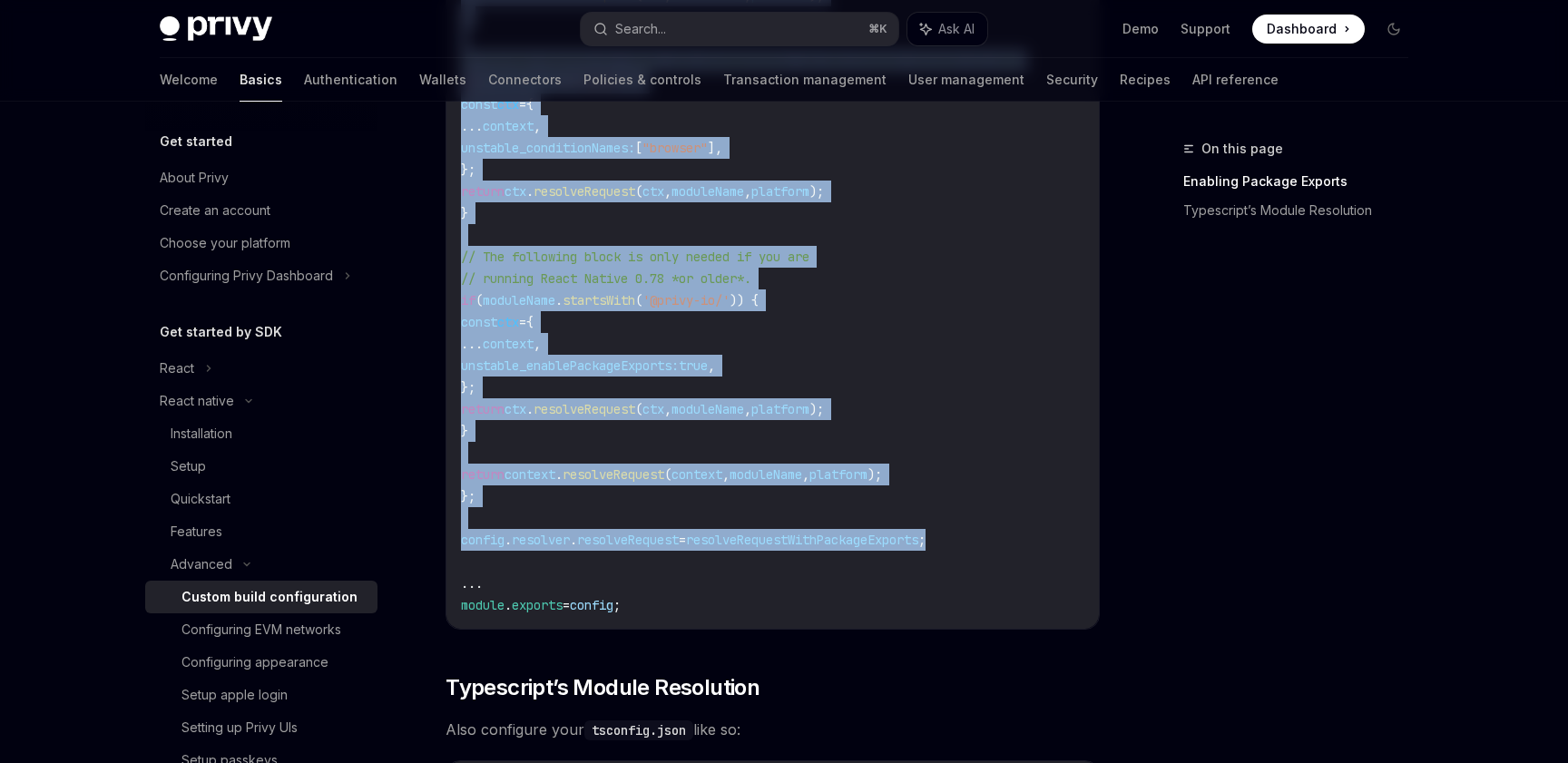
scroll to position [1193, 0]
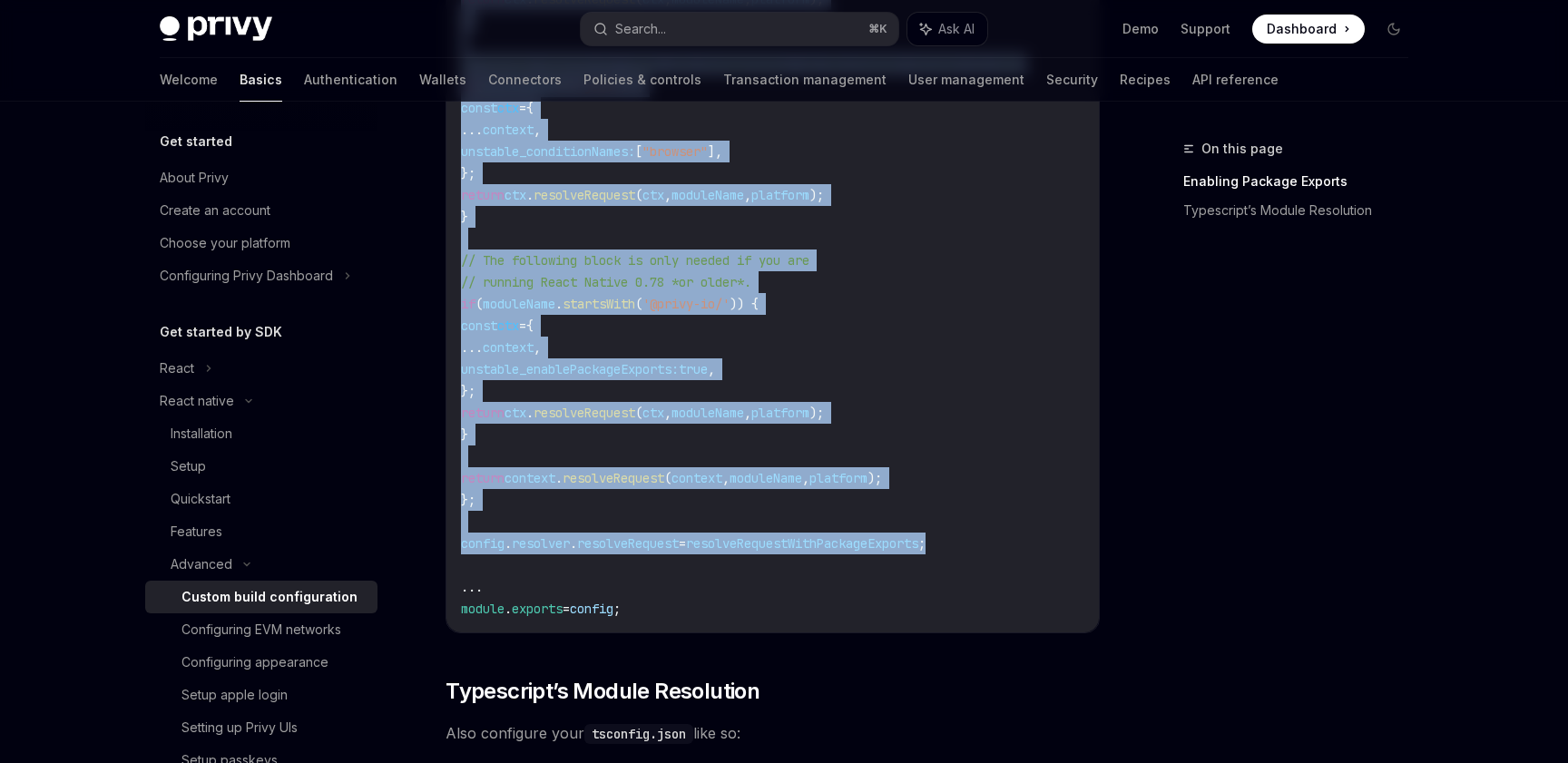
click at [622, 492] on code "//...other config logic // Enable package exports for select libraries ... cons…" at bounding box center [835, 86] width 748 height 1068
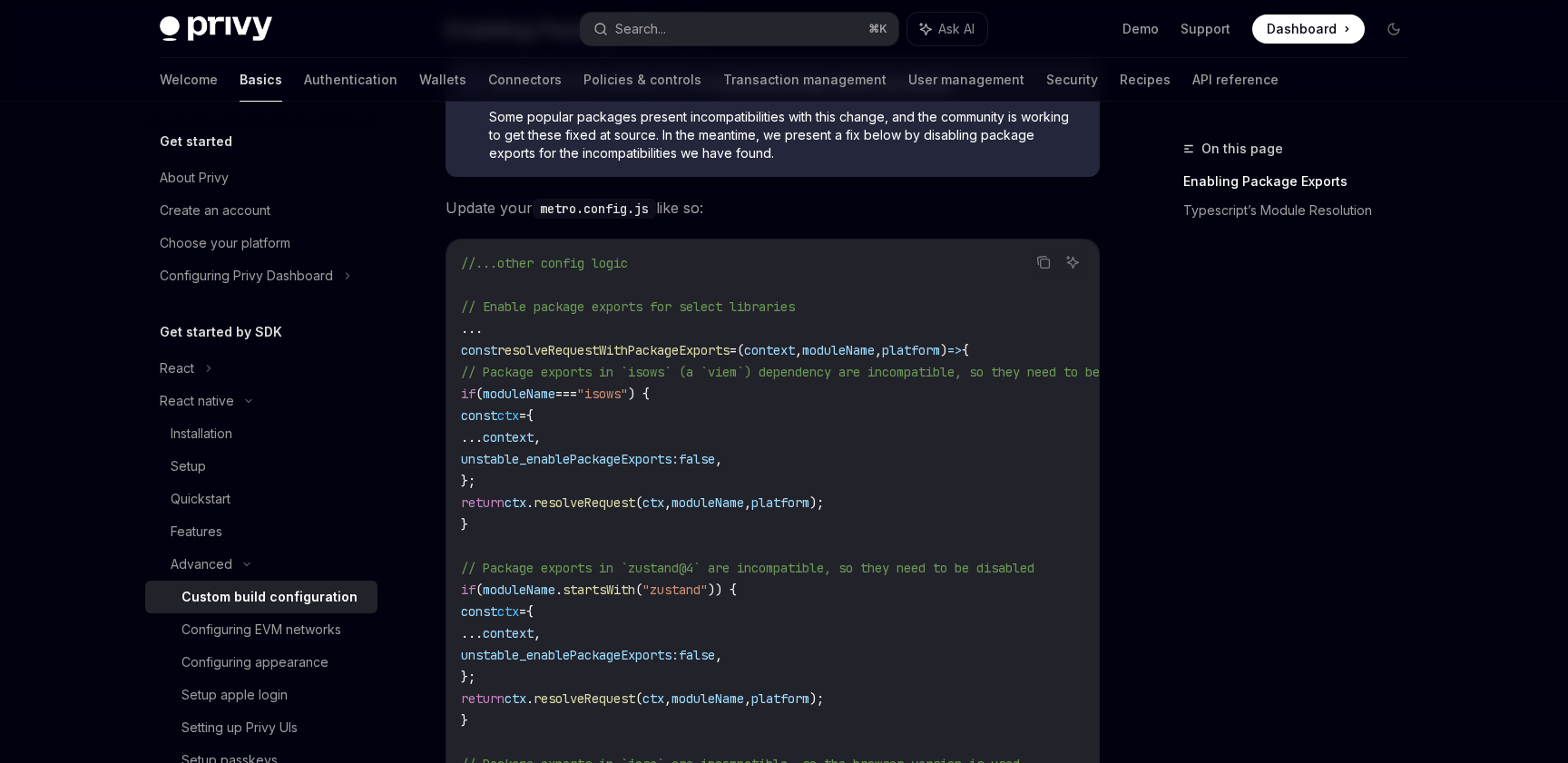
scroll to position [502, 0]
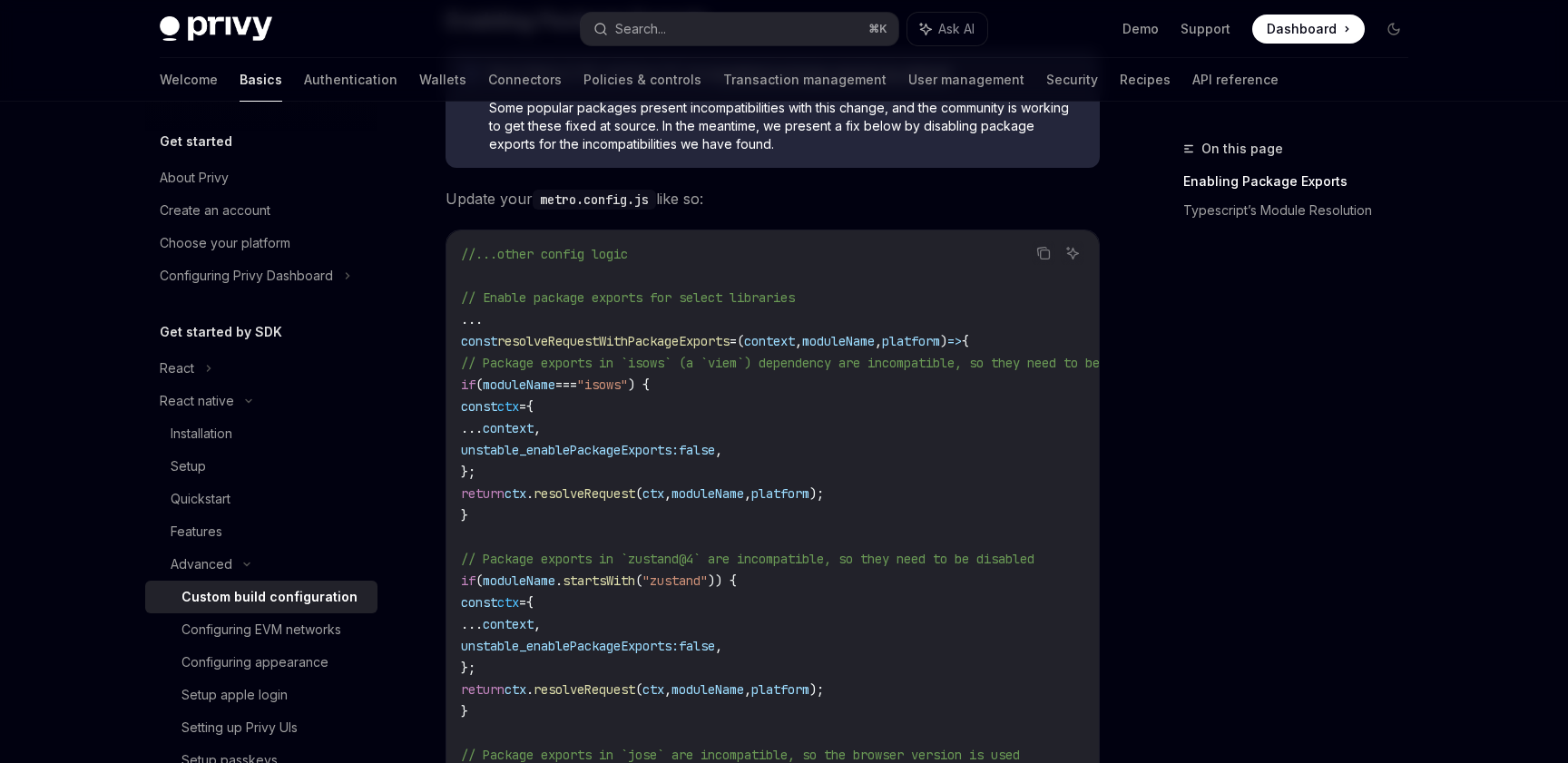
click at [1029, 253] on code "//...other config logic // Enable package exports for select libraries ... cons…" at bounding box center [835, 777] width 748 height 1068
click at [1041, 252] on icon "Copy the contents from the code block" at bounding box center [1043, 253] width 15 height 15
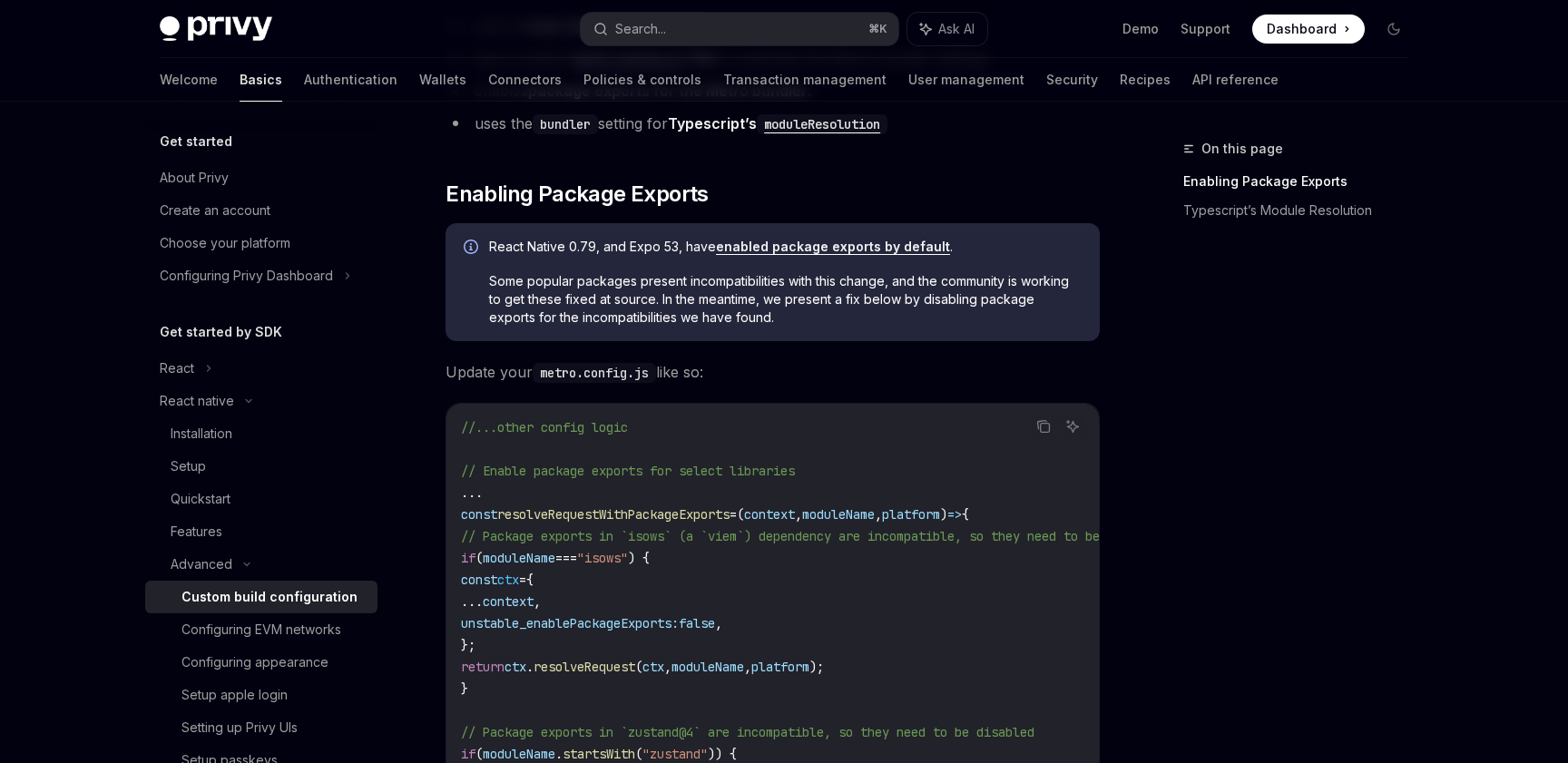
scroll to position [289, 0]
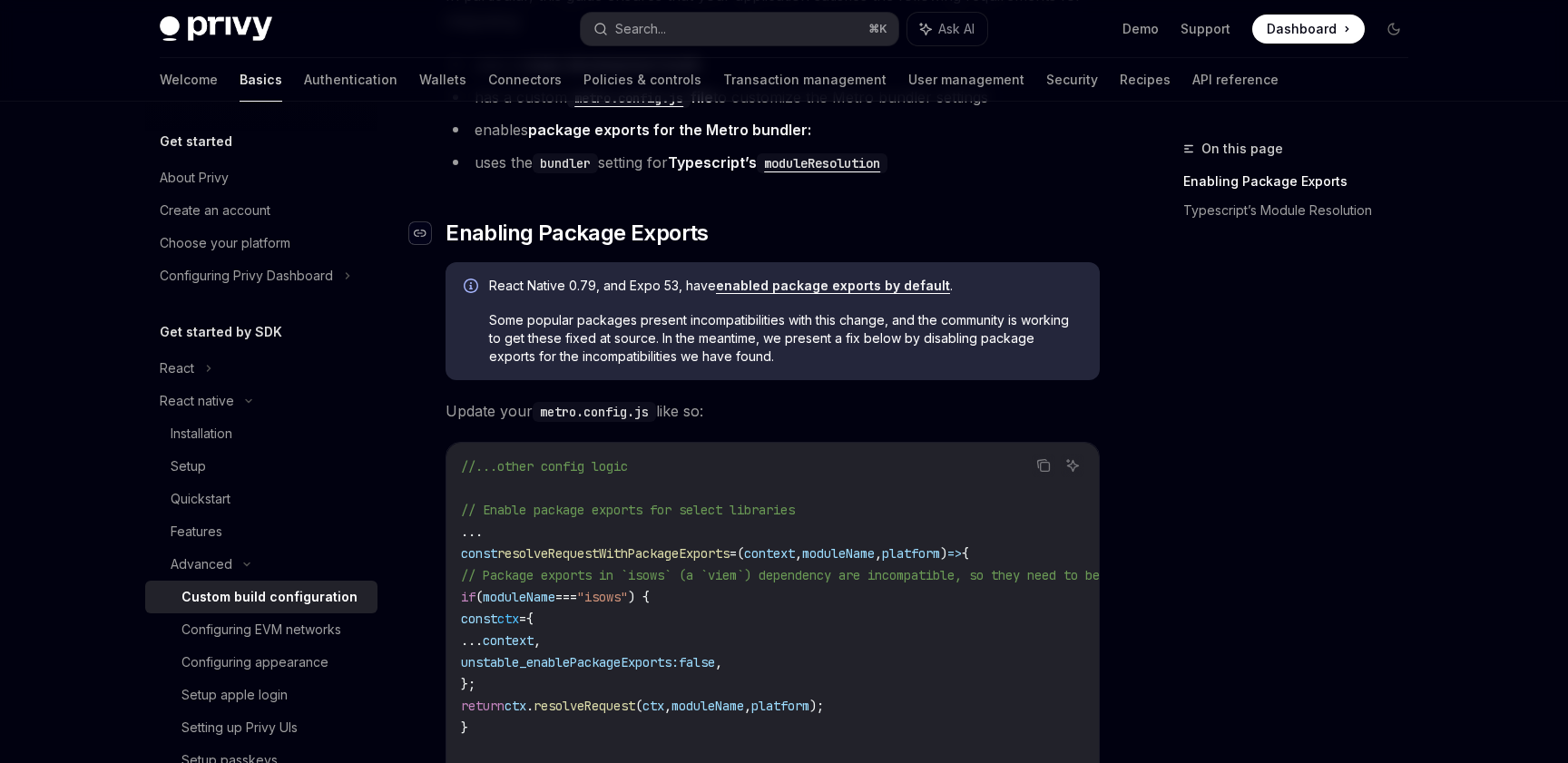
click at [417, 225] on div "Navigate to header" at bounding box center [420, 233] width 21 height 21
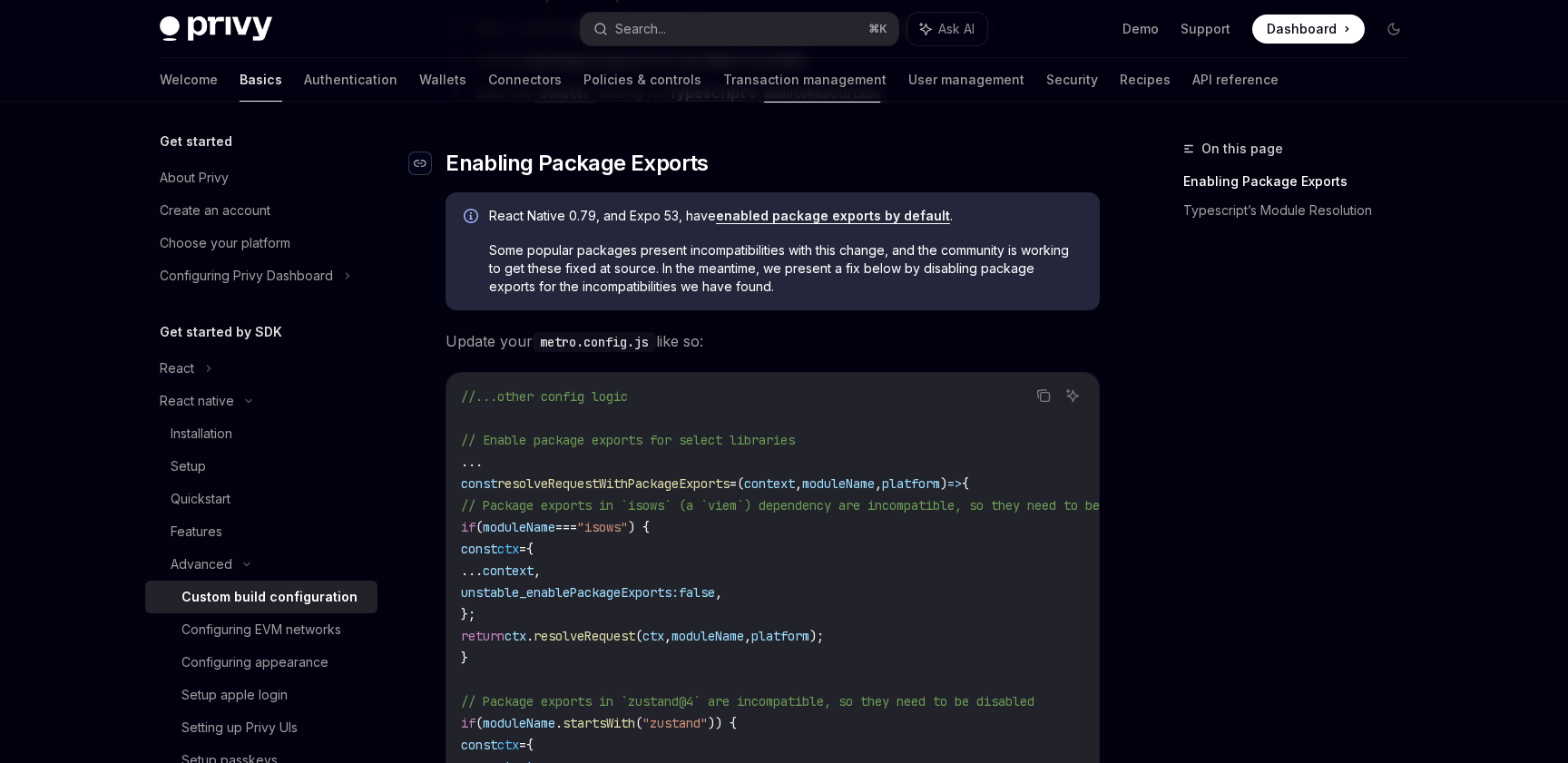
scroll to position [370, 0]
